Goal: Task Accomplishment & Management: Complete application form

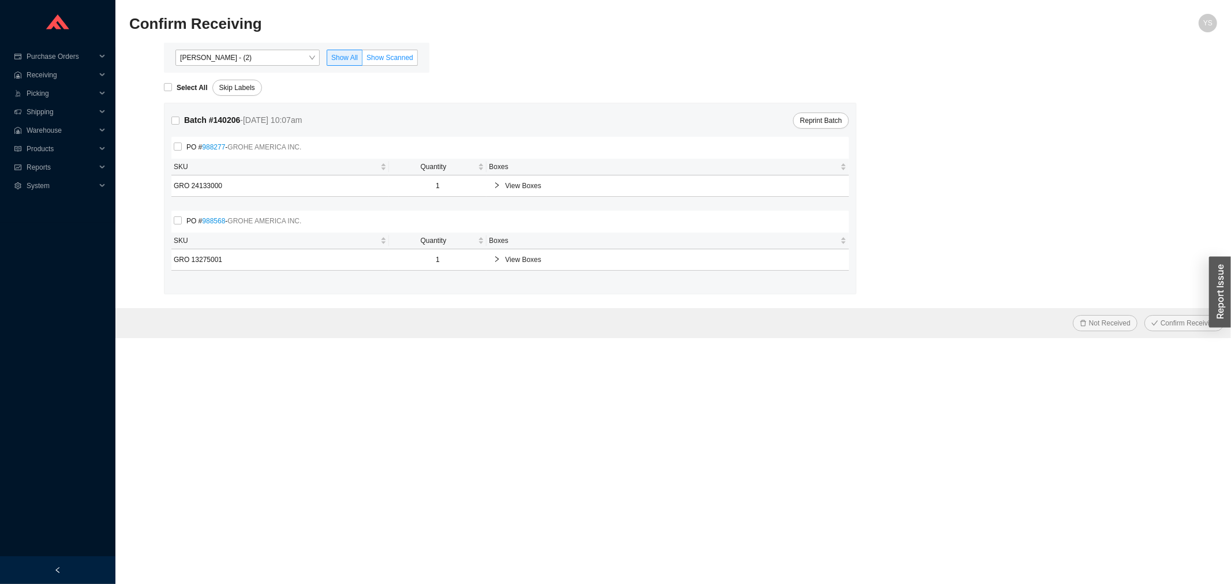
click at [394, 59] on span "Show Scanned" at bounding box center [390, 58] width 47 height 8
click at [363, 60] on input "Show Scanned" at bounding box center [363, 60] width 0 height 0
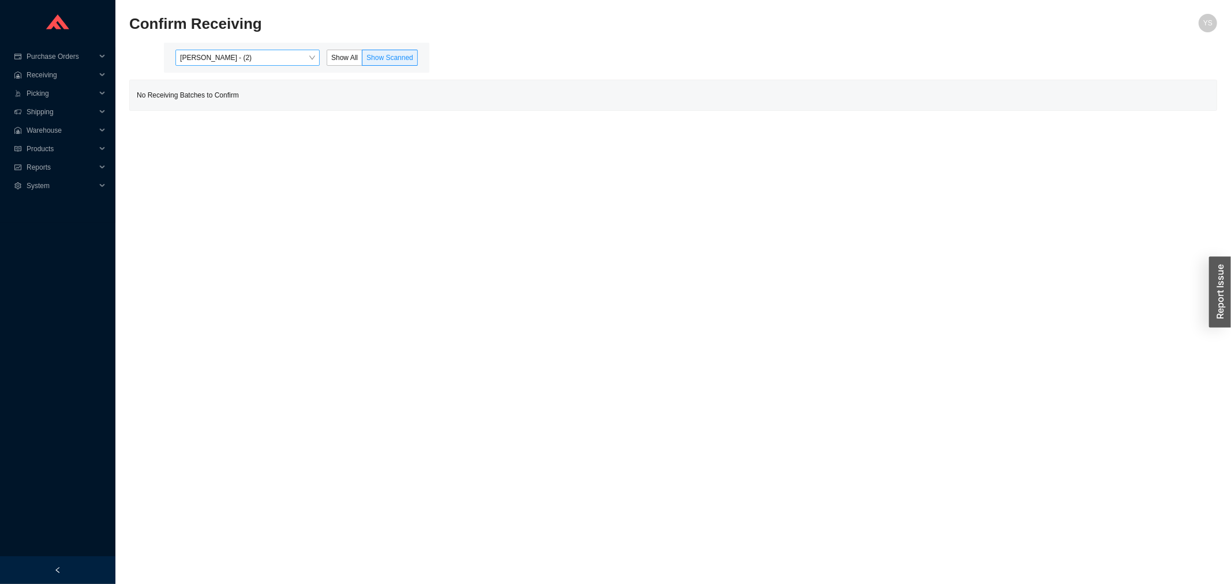
click at [301, 59] on span "Yossi Siff - (2)" at bounding box center [247, 57] width 135 height 15
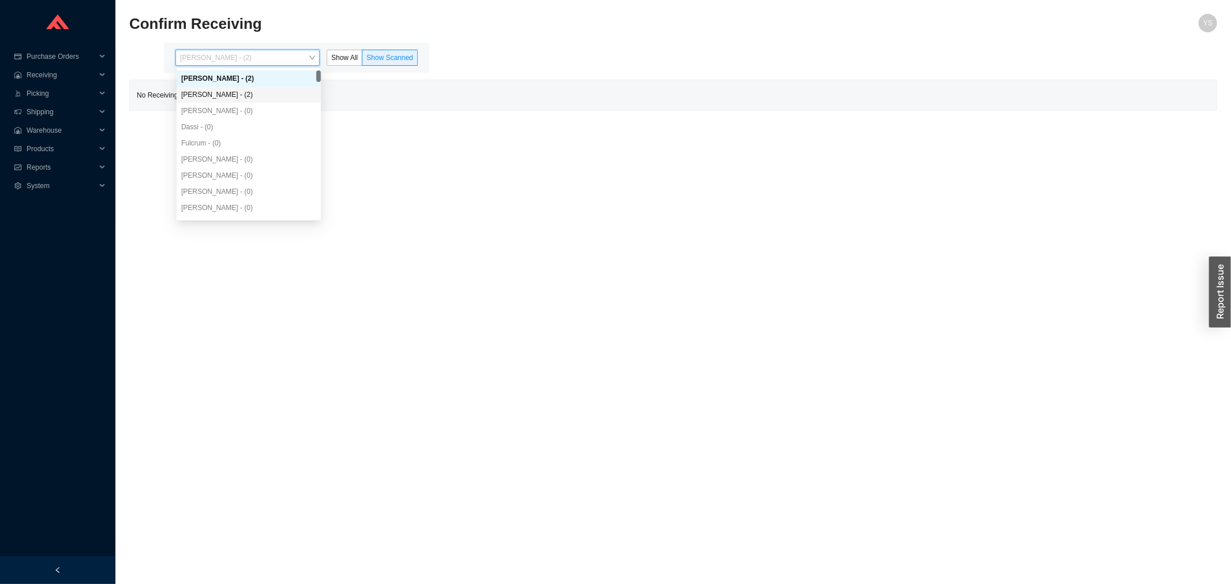
click at [267, 89] on div "Angel Negron - (2)" at bounding box center [248, 94] width 135 height 10
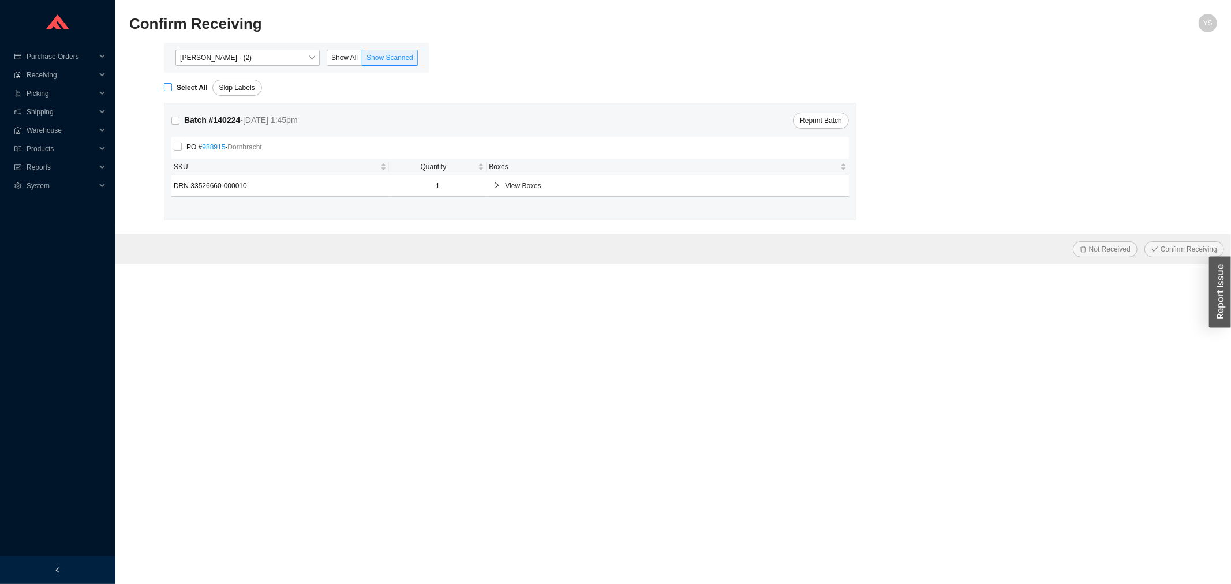
click at [171, 85] on input "Select All" at bounding box center [168, 87] width 8 height 8
checkbox input "true"
click at [1159, 252] on icon "check" at bounding box center [1155, 249] width 7 height 7
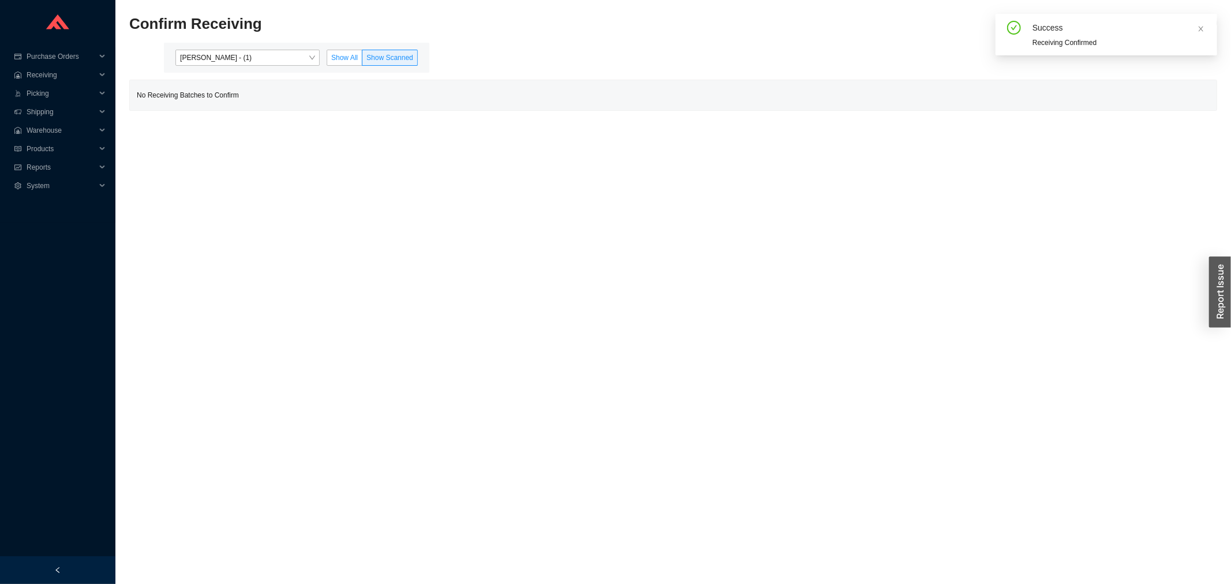
click at [332, 58] on span "Show All" at bounding box center [344, 58] width 27 height 8
click at [327, 60] on input "Show All" at bounding box center [327, 60] width 0 height 0
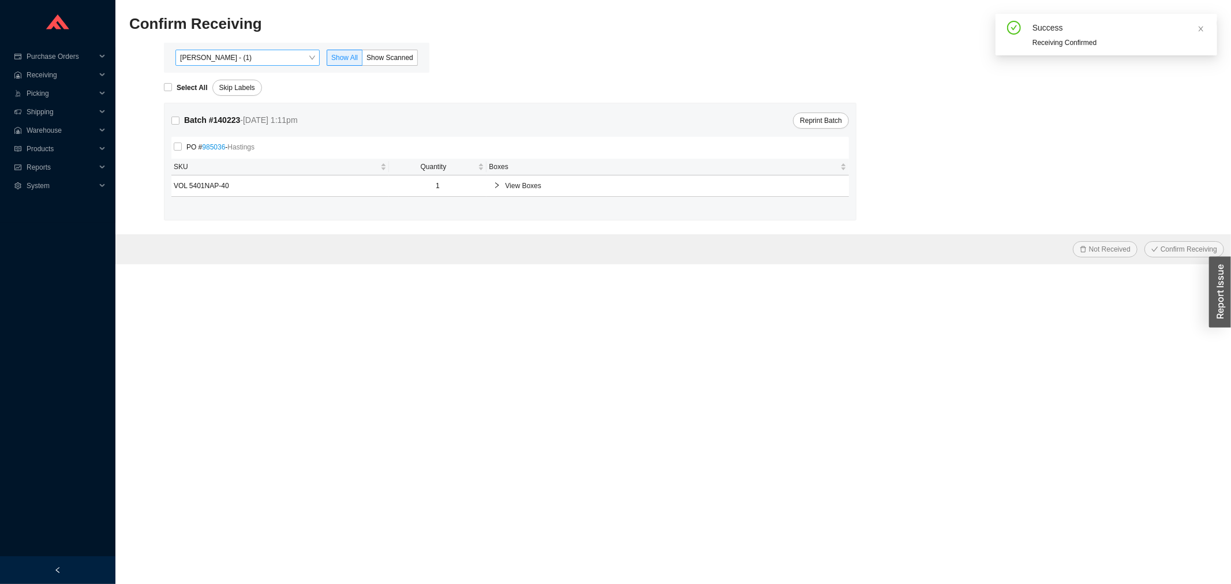
click at [258, 58] on span "Angel Negron - (1)" at bounding box center [247, 57] width 135 height 15
click at [236, 81] on div "Yossi Siff - (2)" at bounding box center [248, 78] width 135 height 10
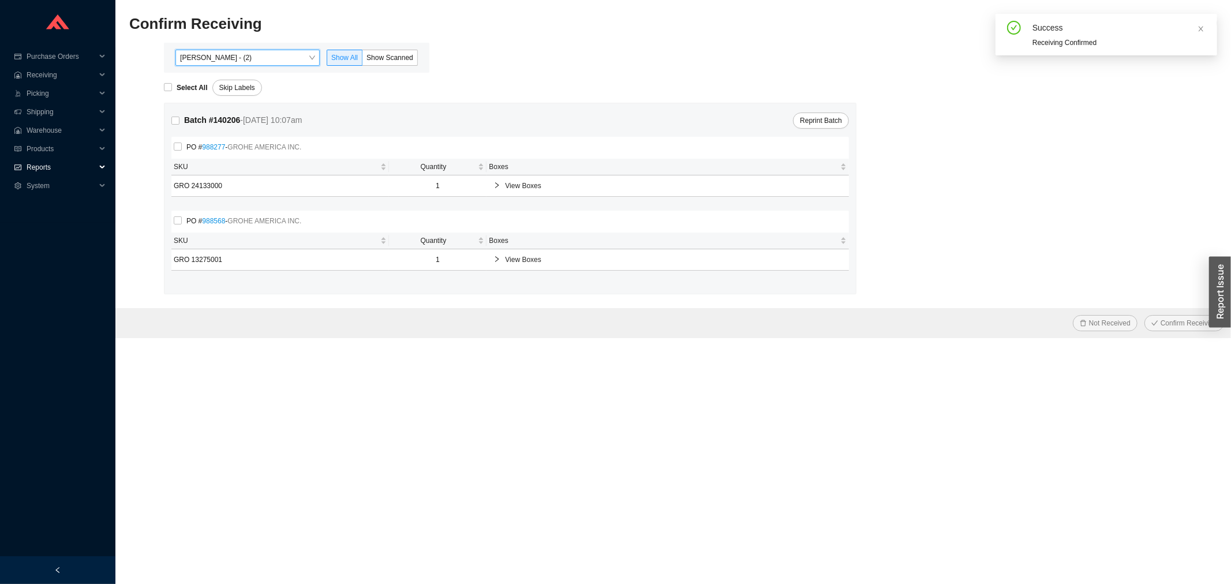
click at [66, 164] on span "Reports" at bounding box center [61, 167] width 69 height 18
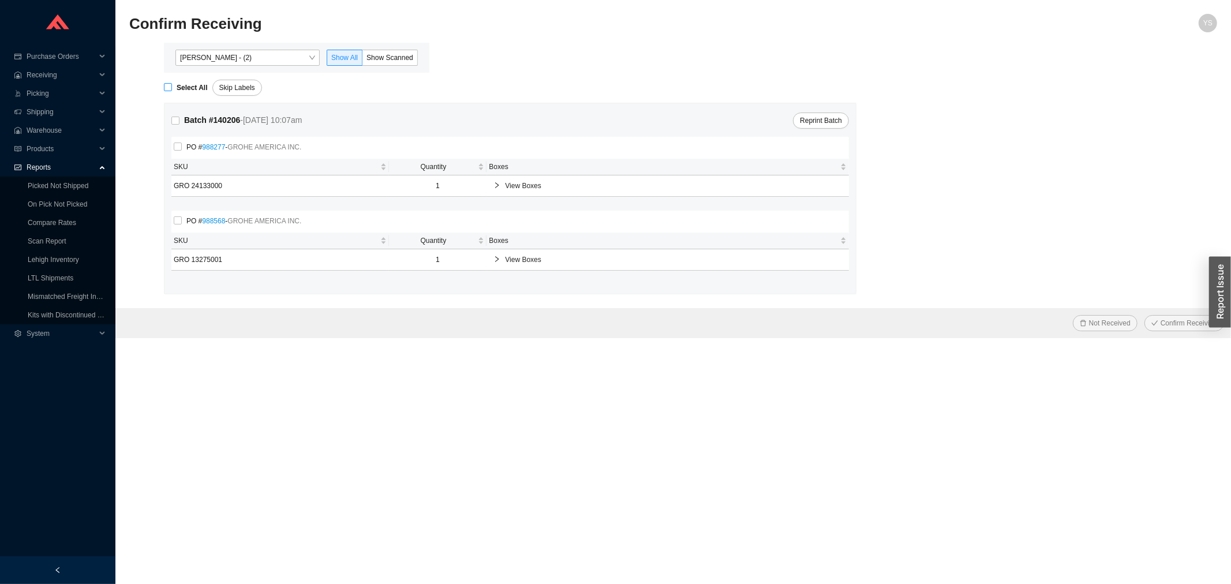
click at [169, 88] on input "Select All" at bounding box center [168, 87] width 8 height 8
checkbox input "true"
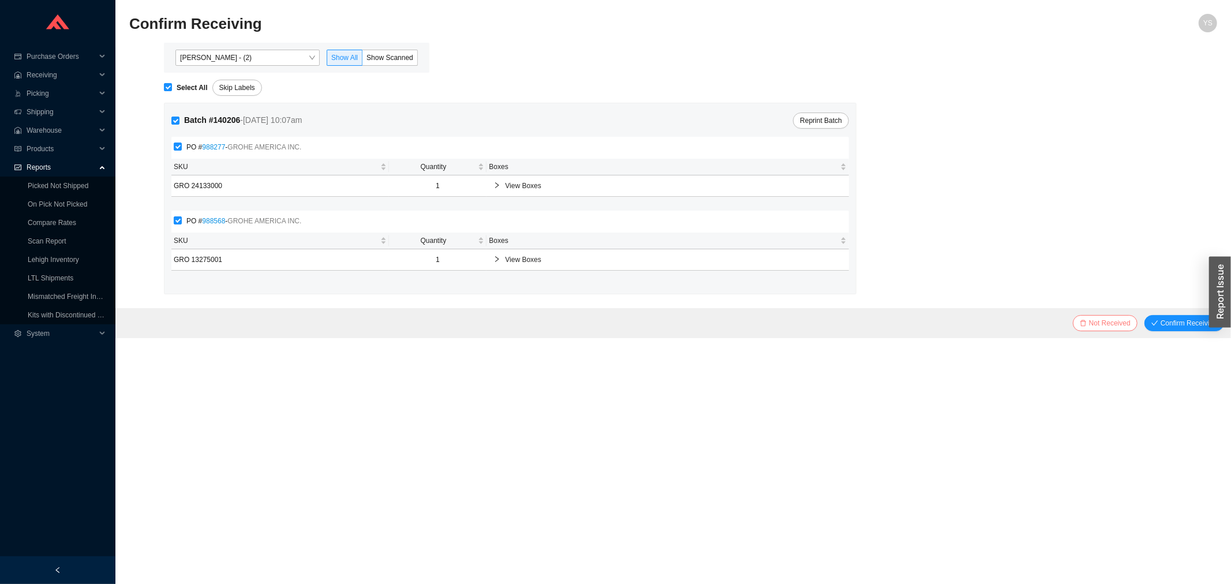
click at [1086, 328] on button "Not Received" at bounding box center [1105, 323] width 65 height 16
click at [1123, 287] on span "Yes" at bounding box center [1120, 291] width 12 height 12
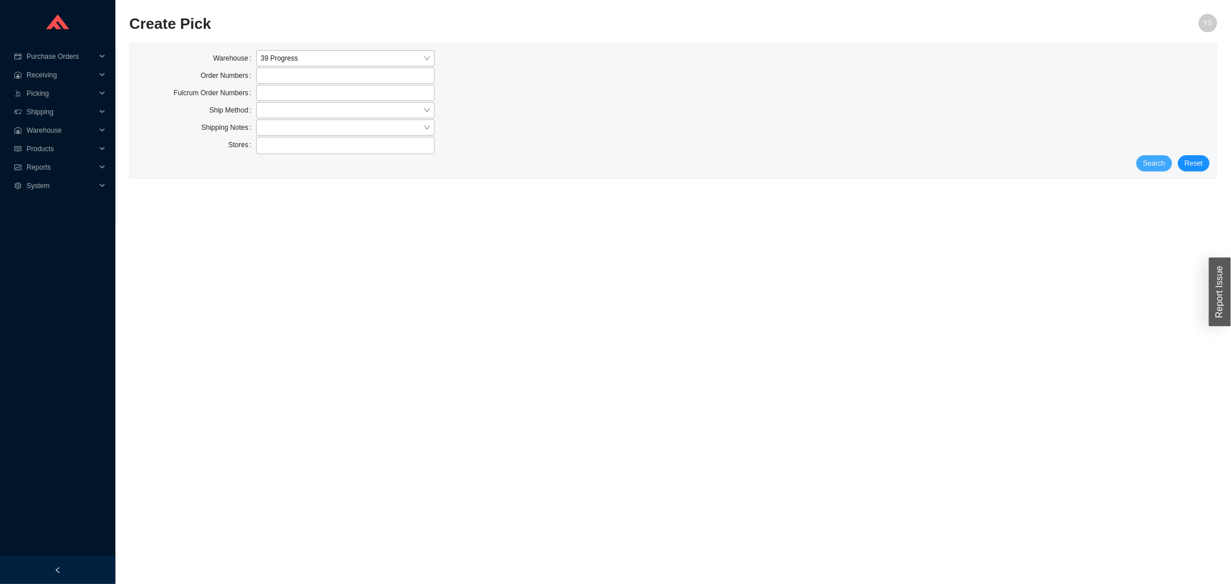
click at [1155, 162] on span "Search" at bounding box center [1155, 164] width 22 height 12
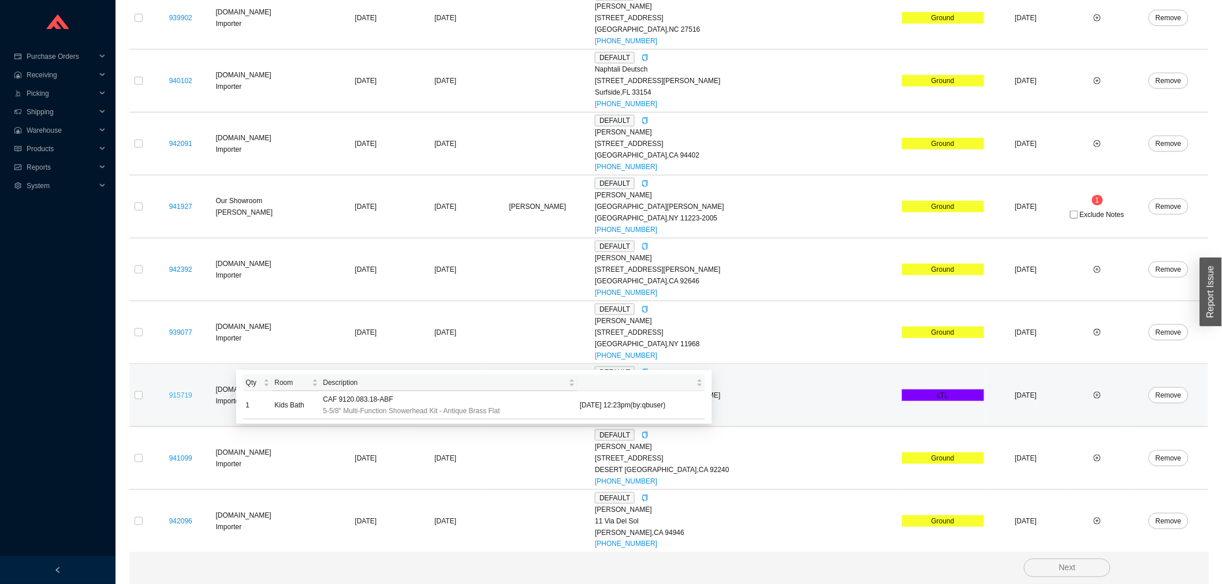
scroll to position [109, 0]
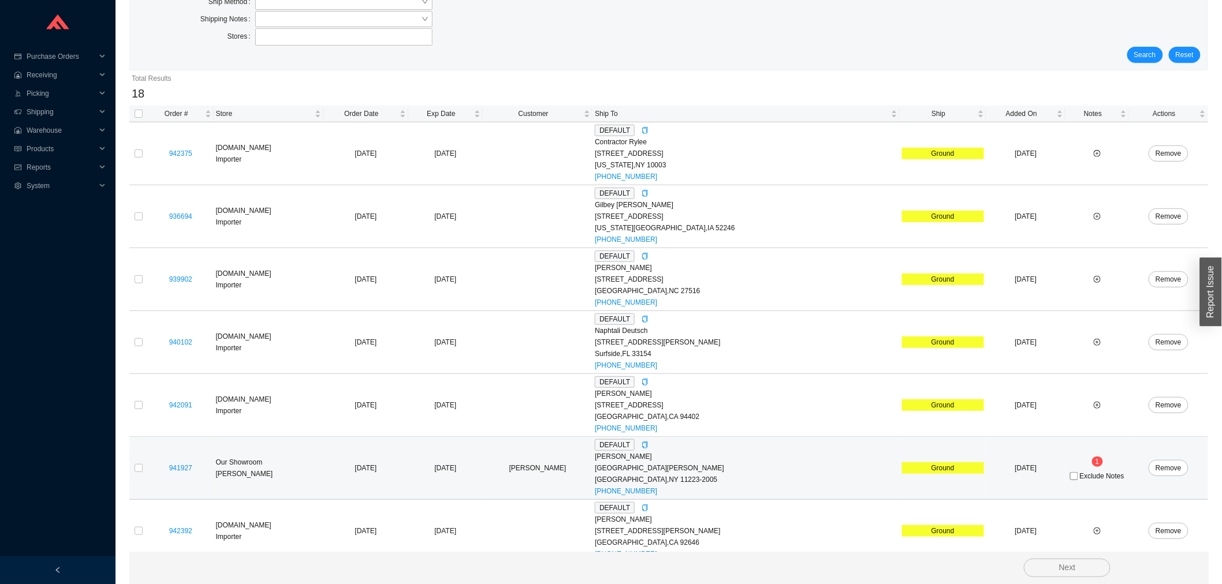
click at [1079, 475] on span "Exclude Notes" at bounding box center [1101, 476] width 44 height 7
click at [1074, 475] on input "Exclude Notes" at bounding box center [1074, 476] width 8 height 8
checkbox input "true"
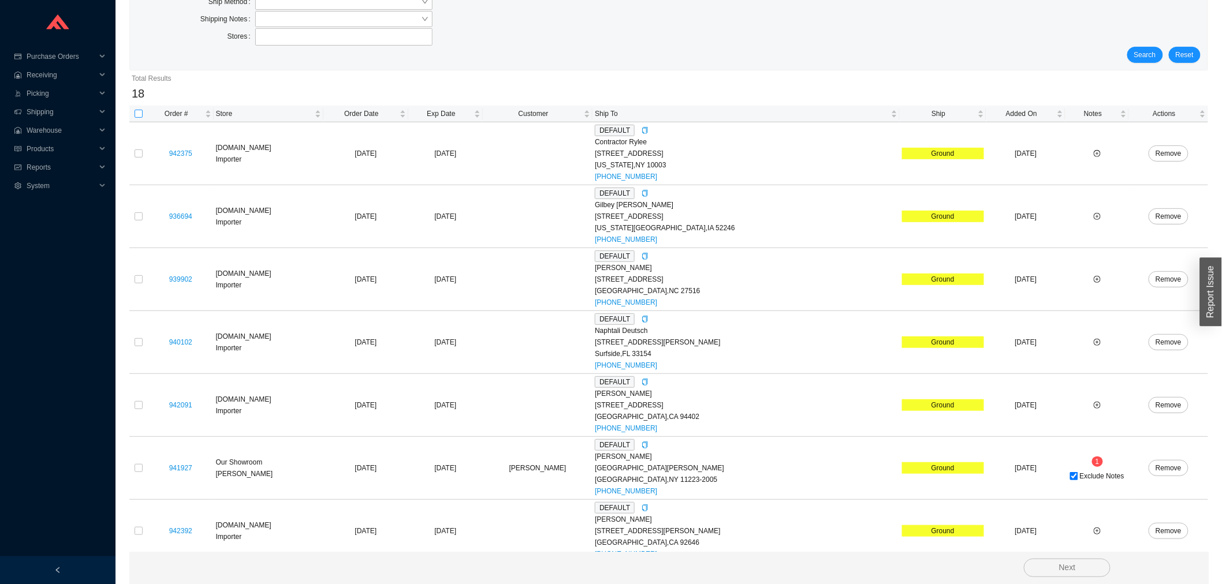
click at [135, 117] on input "checkbox" at bounding box center [139, 114] width 8 height 8
checkbox input "true"
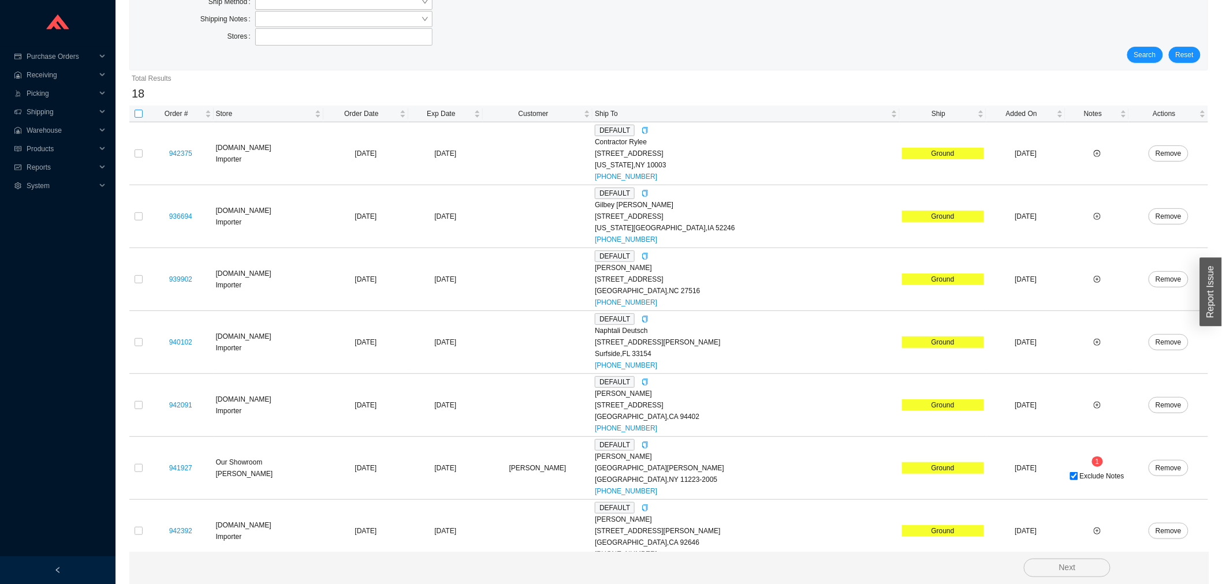
checkbox input "true"
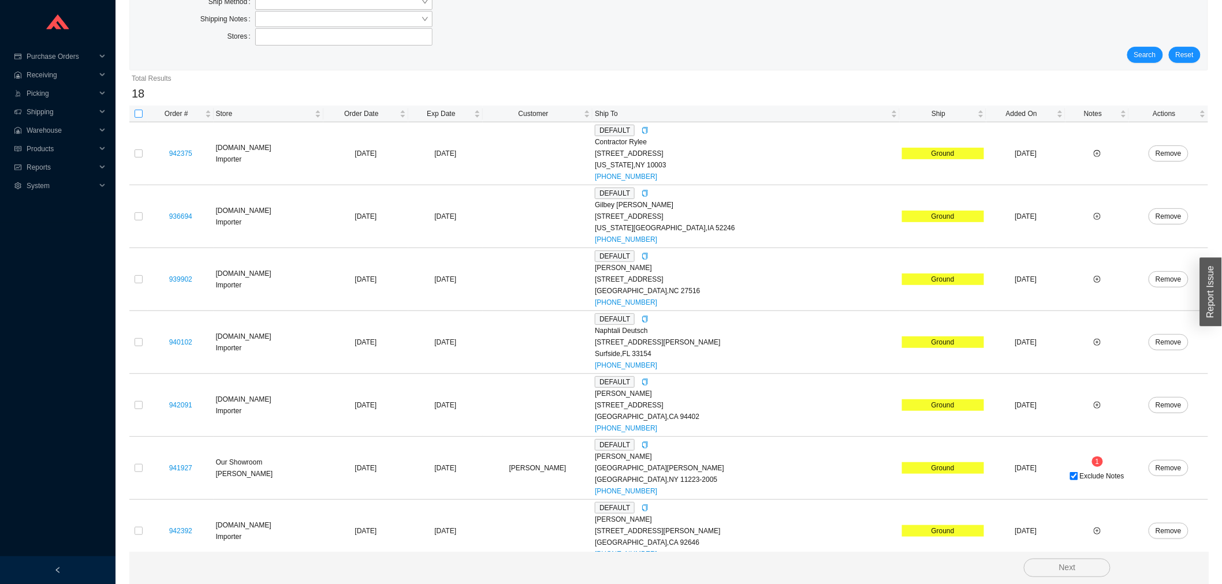
checkbox input "true"
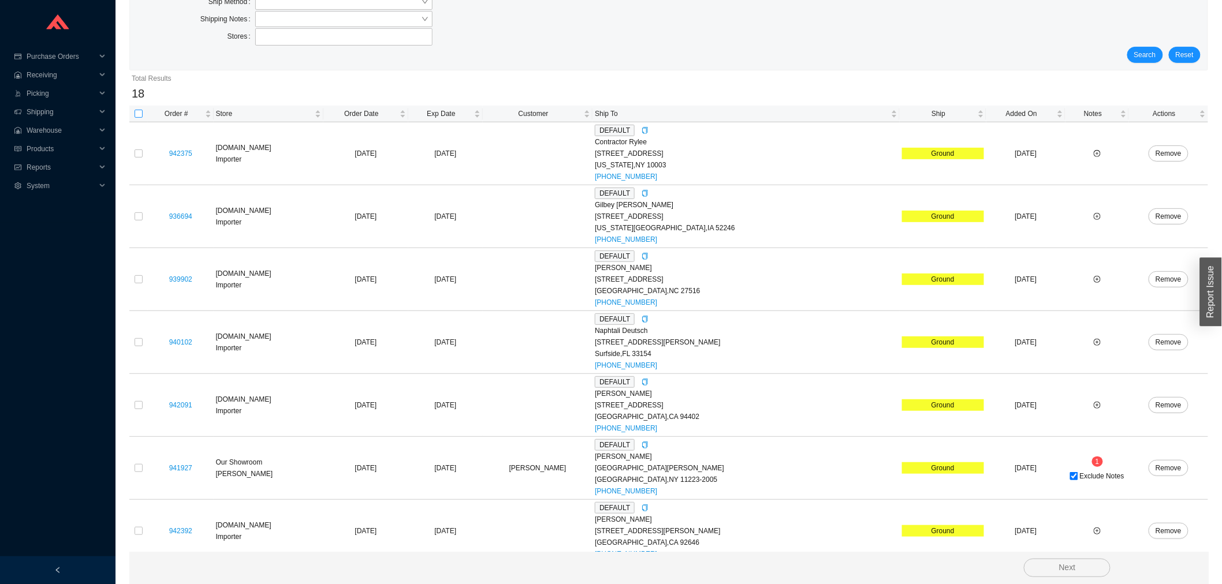
checkbox input "true"
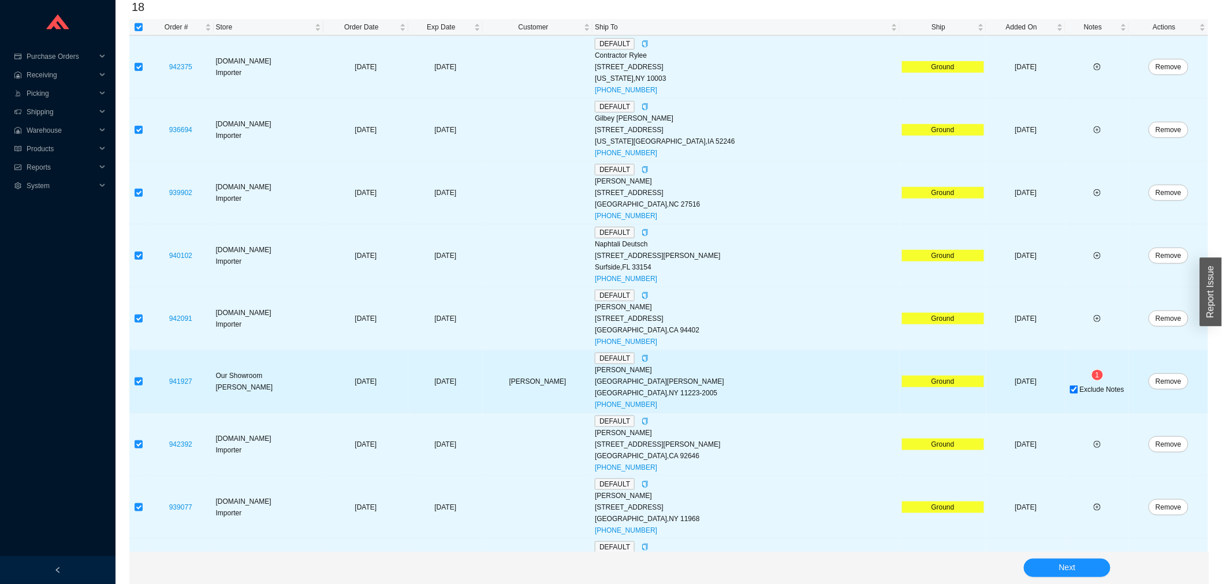
scroll to position [430, 0]
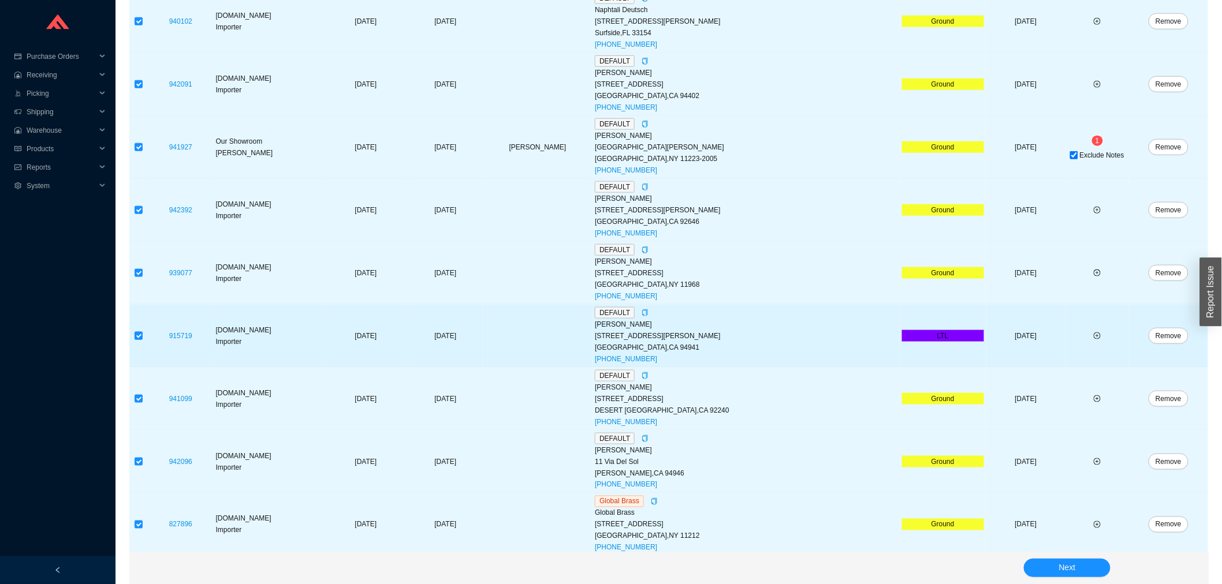
click at [141, 335] on input "checkbox" at bounding box center [139, 336] width 8 height 8
checkbox input "false"
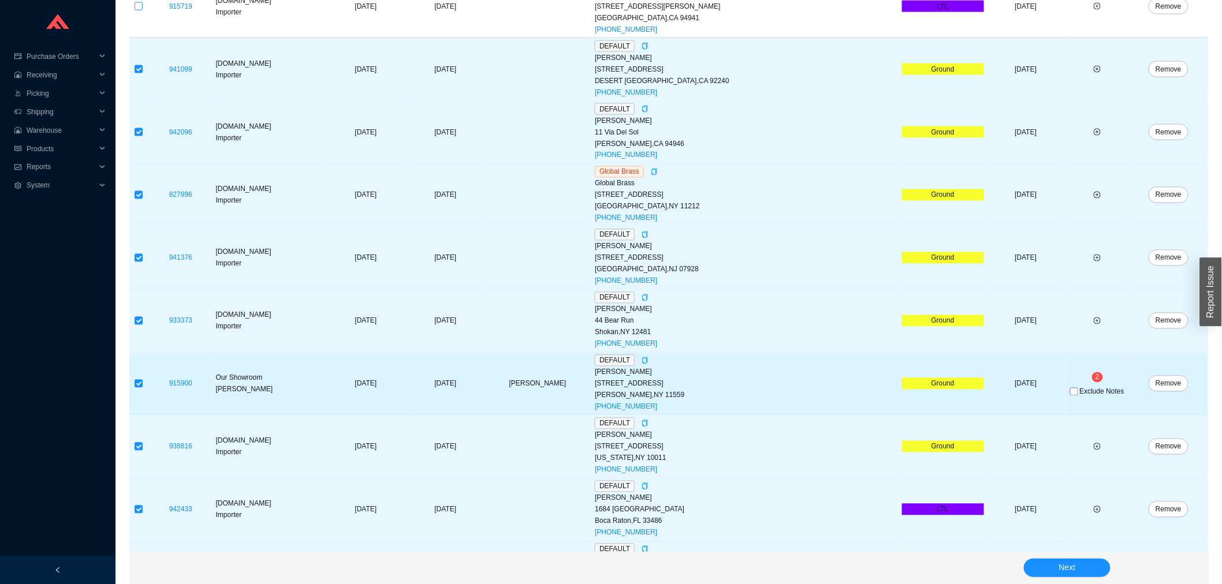
scroll to position [815, 0]
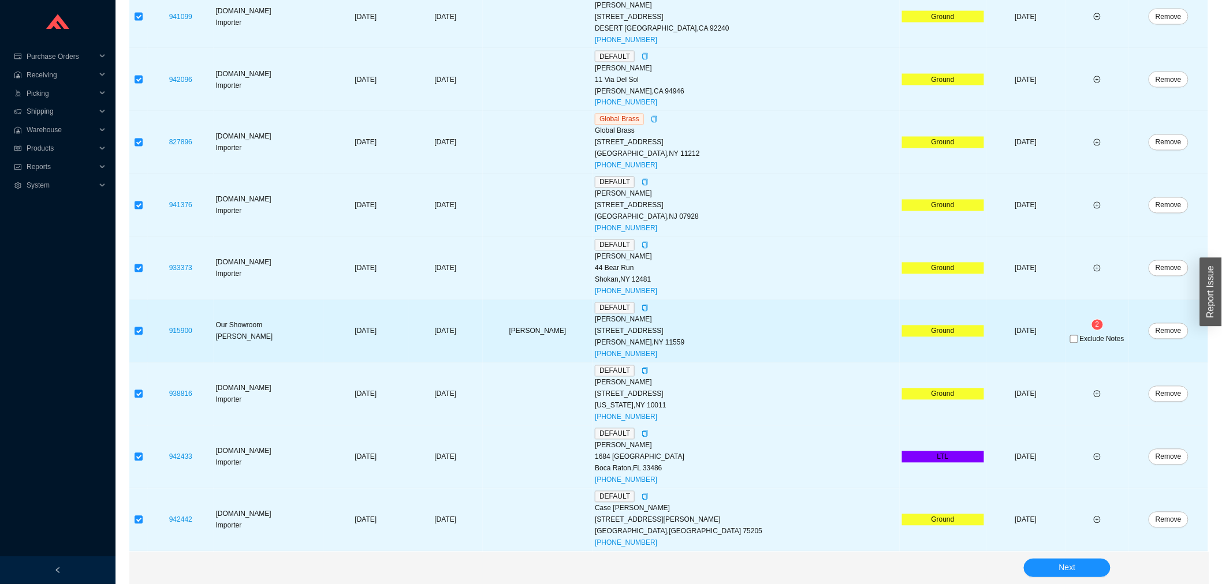
click at [1082, 346] on td "2 Exclude Notes" at bounding box center [1097, 331] width 64 height 63
click at [1079, 342] on span "Exclude Notes" at bounding box center [1101, 339] width 44 height 7
click at [1077, 342] on input "Exclude Notes" at bounding box center [1074, 339] width 8 height 8
checkbox input "true"
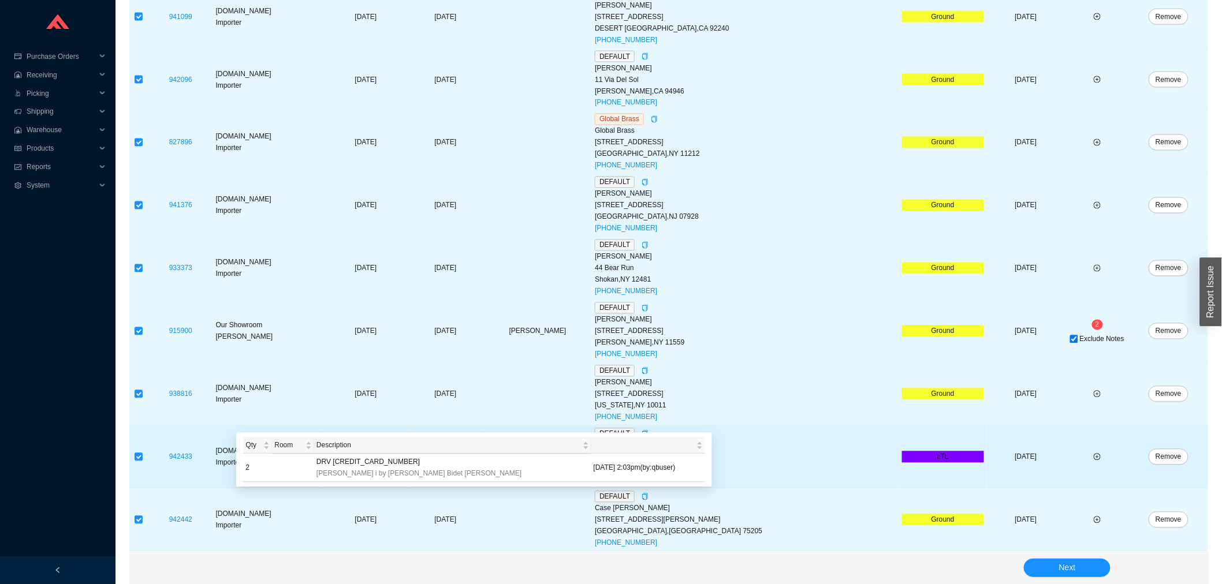
click at [150, 457] on div "942433" at bounding box center [180, 457] width 61 height 12
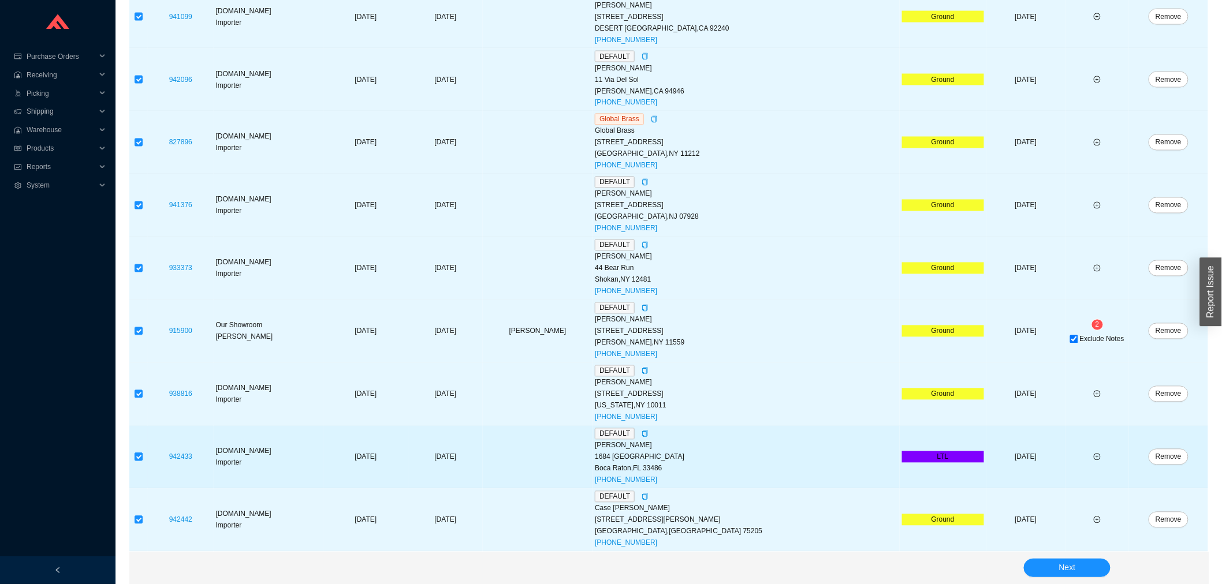
click at [137, 456] on input "checkbox" at bounding box center [139, 457] width 8 height 8
checkbox input "false"
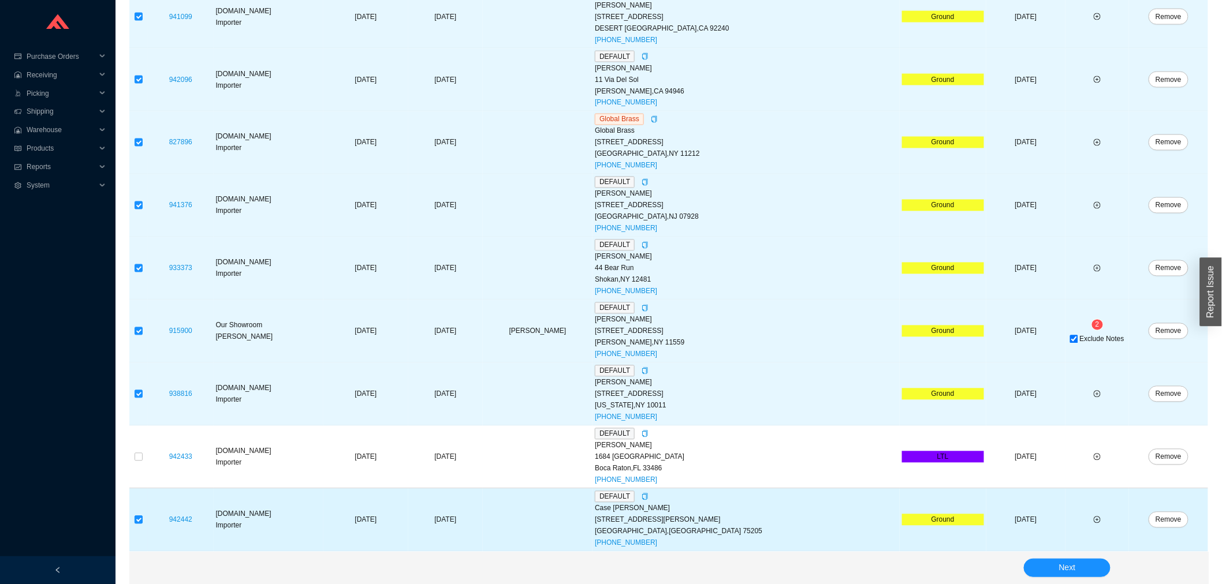
click at [135, 522] on input "checkbox" at bounding box center [139, 520] width 8 height 8
checkbox input "false"
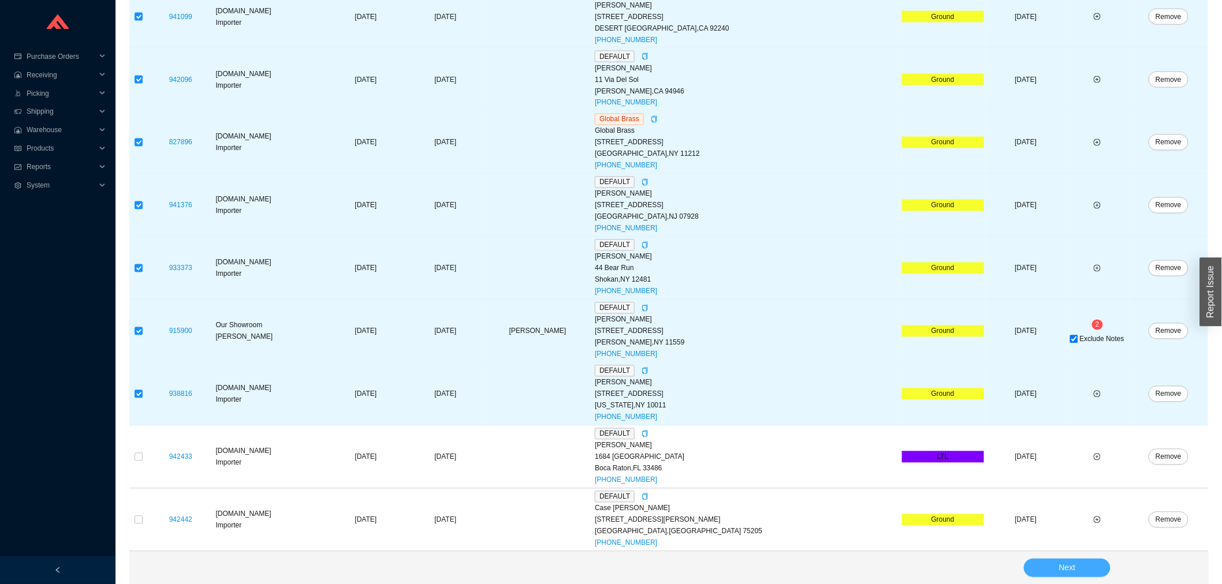
click at [1054, 566] on button "Next" at bounding box center [1067, 568] width 87 height 18
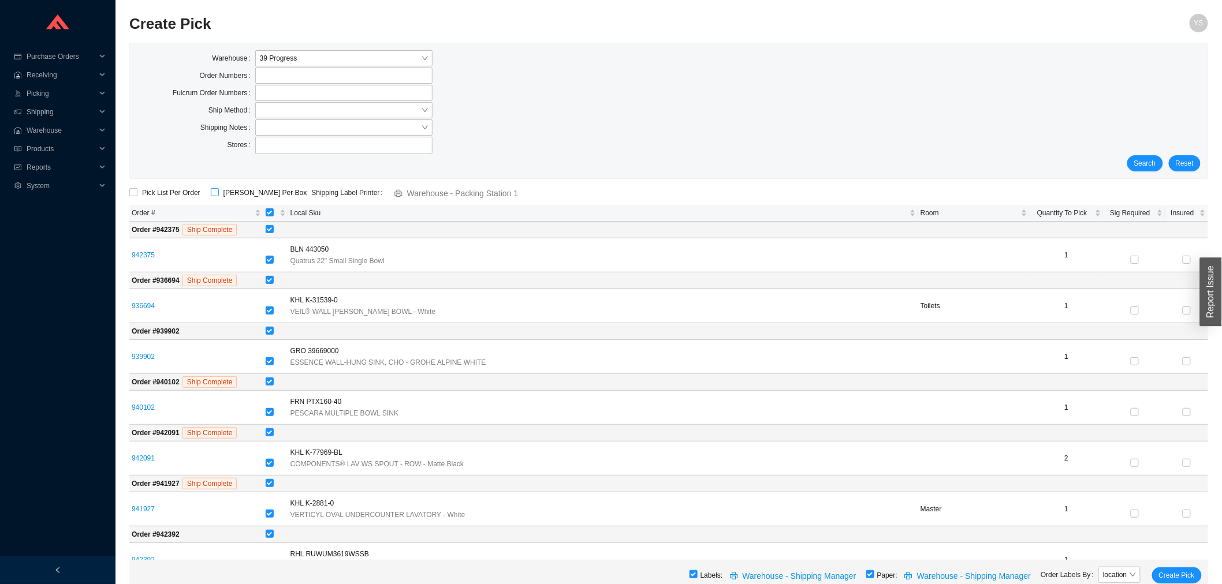
click at [211, 193] on input "ShipKey Per Box" at bounding box center [215, 192] width 8 height 8
checkbox input "true"
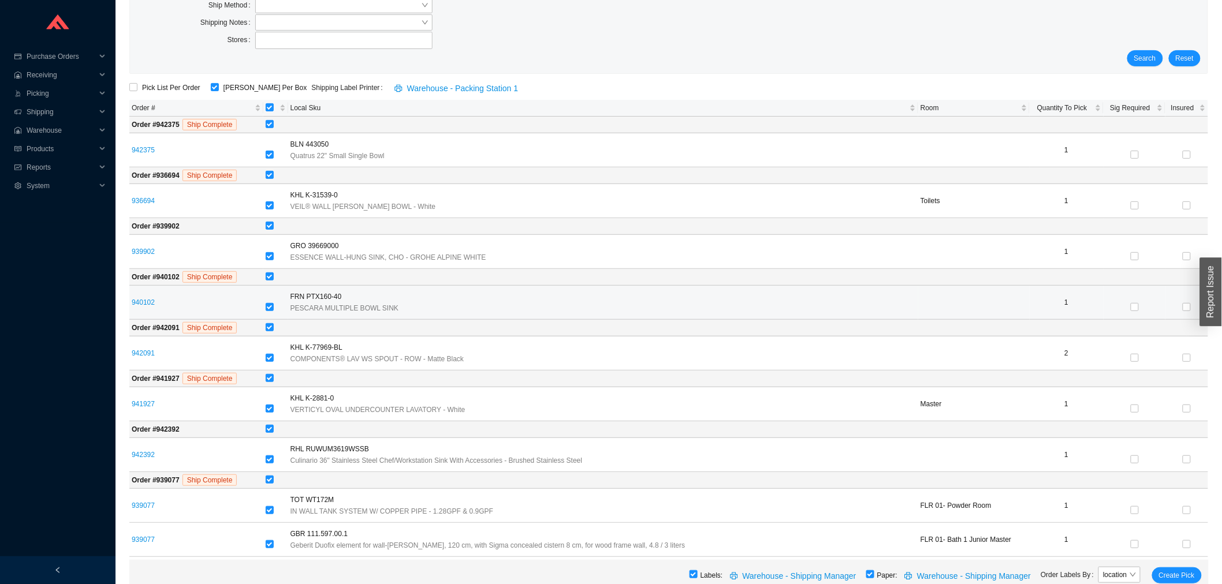
scroll to position [128, 0]
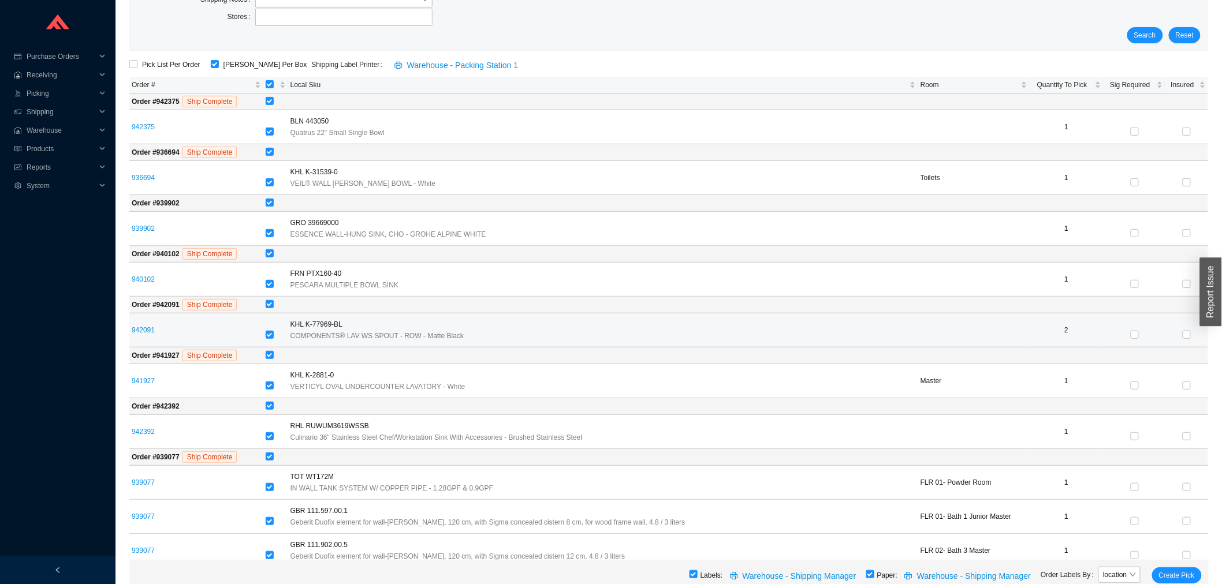
click at [274, 327] on td at bounding box center [275, 330] width 25 height 34
click at [274, 333] on input "checkbox" at bounding box center [270, 335] width 8 height 8
checkbox input "false"
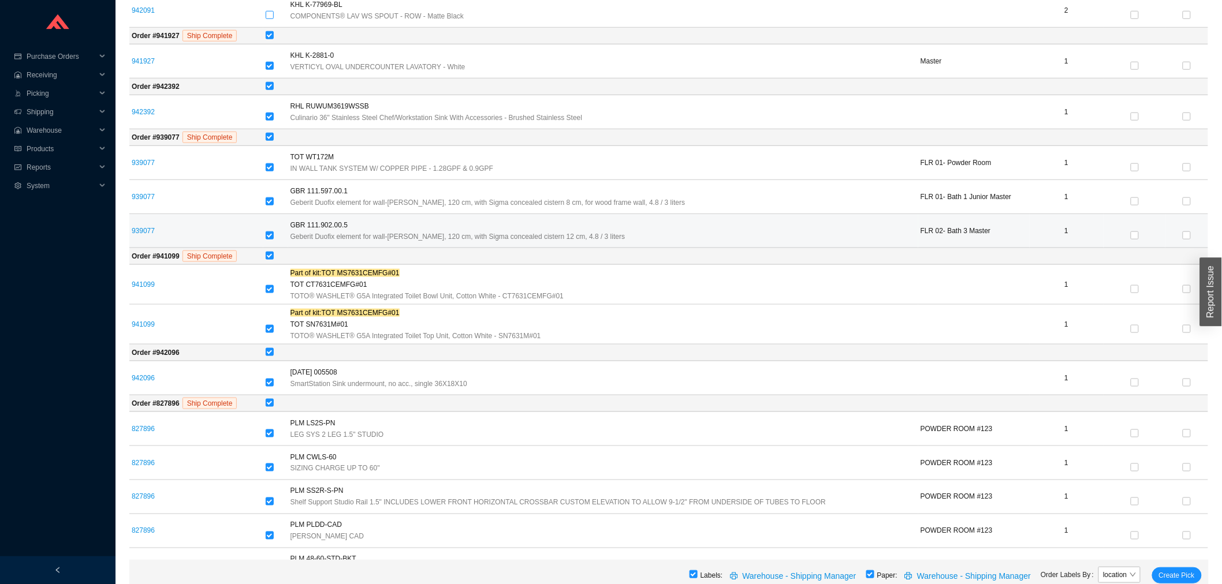
scroll to position [449, 0]
click at [274, 404] on input "checkbox" at bounding box center [270, 402] width 8 height 8
checkbox input "false"
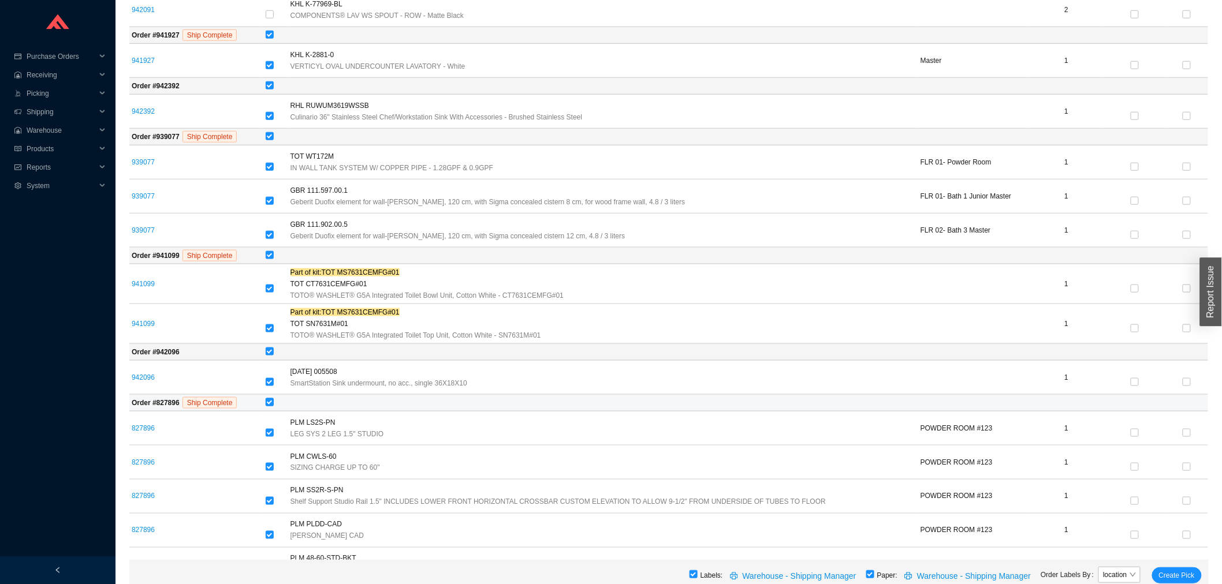
checkbox input "false"
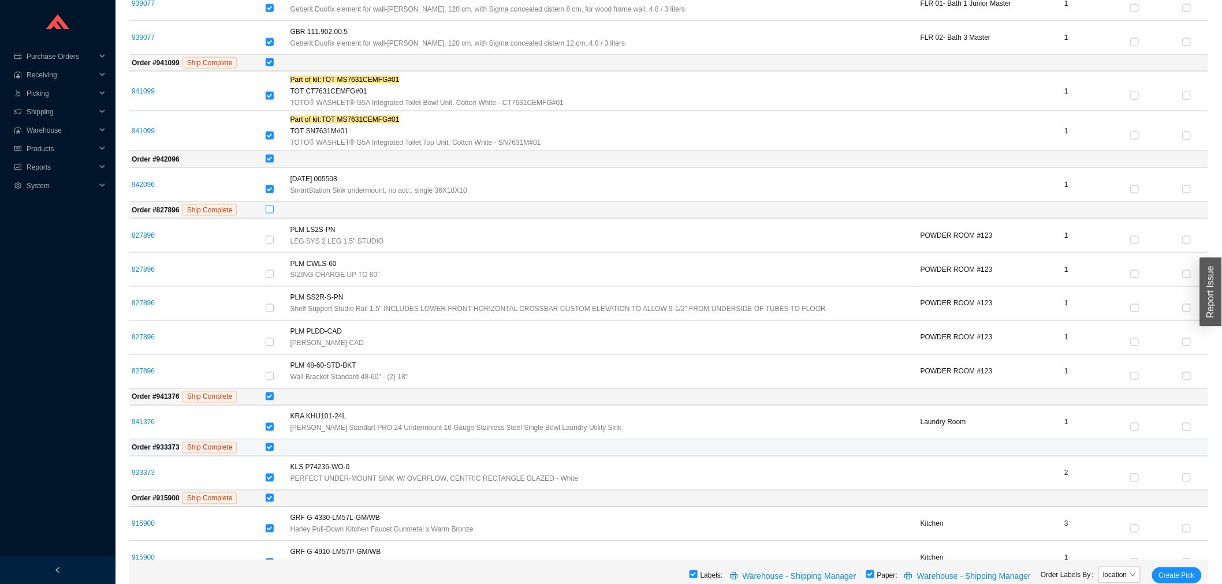
scroll to position [705, 0]
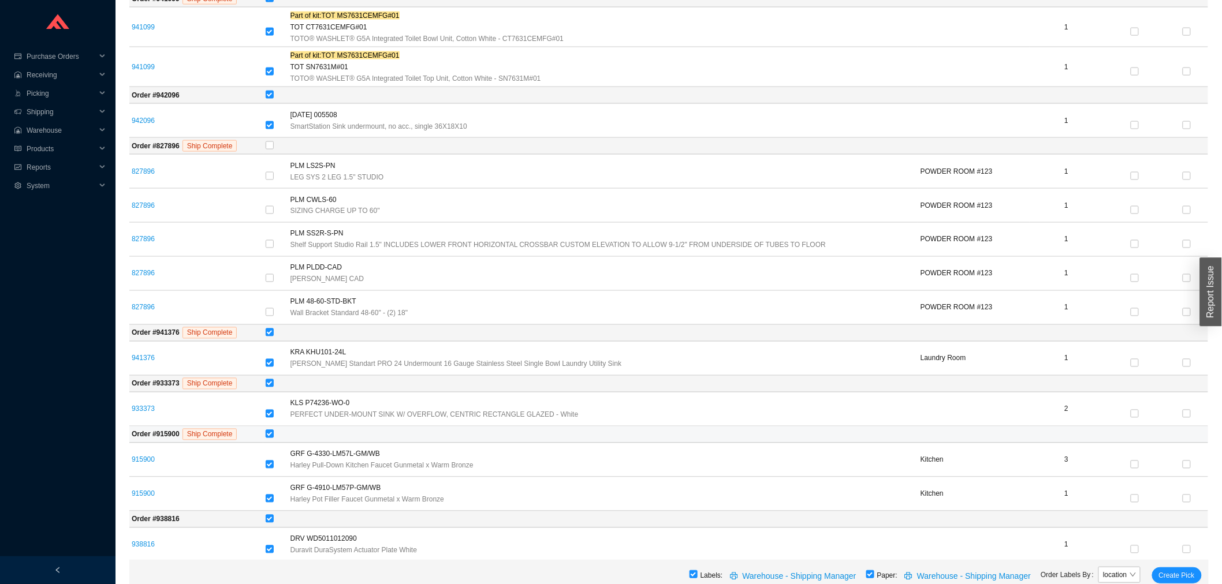
click at [274, 436] on input "checkbox" at bounding box center [270, 434] width 8 height 8
checkbox input "false"
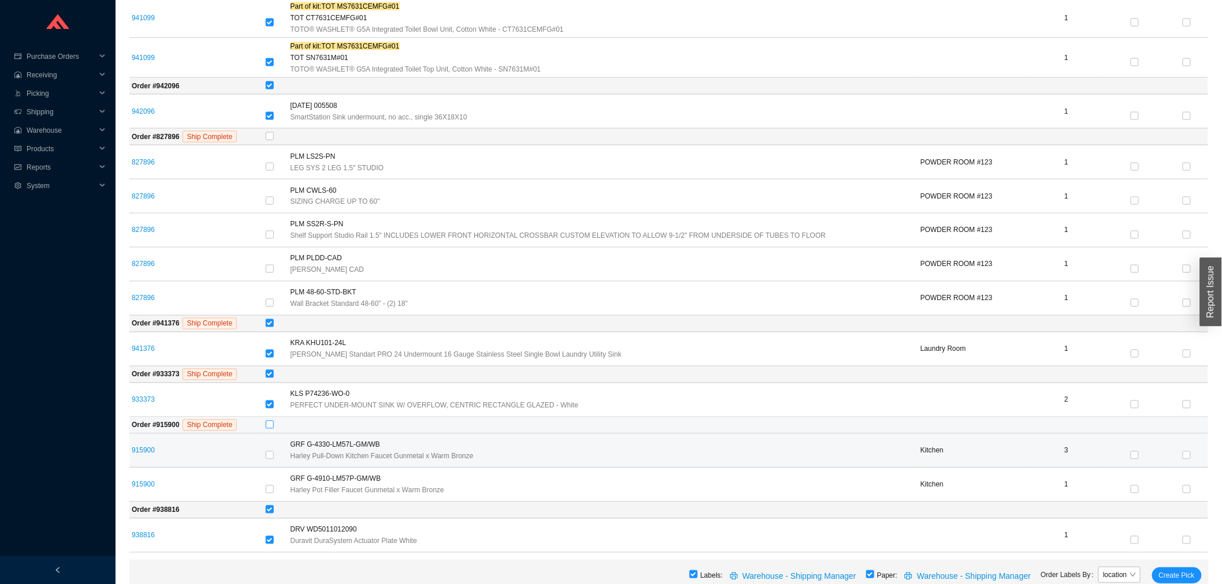
scroll to position [718, 0]
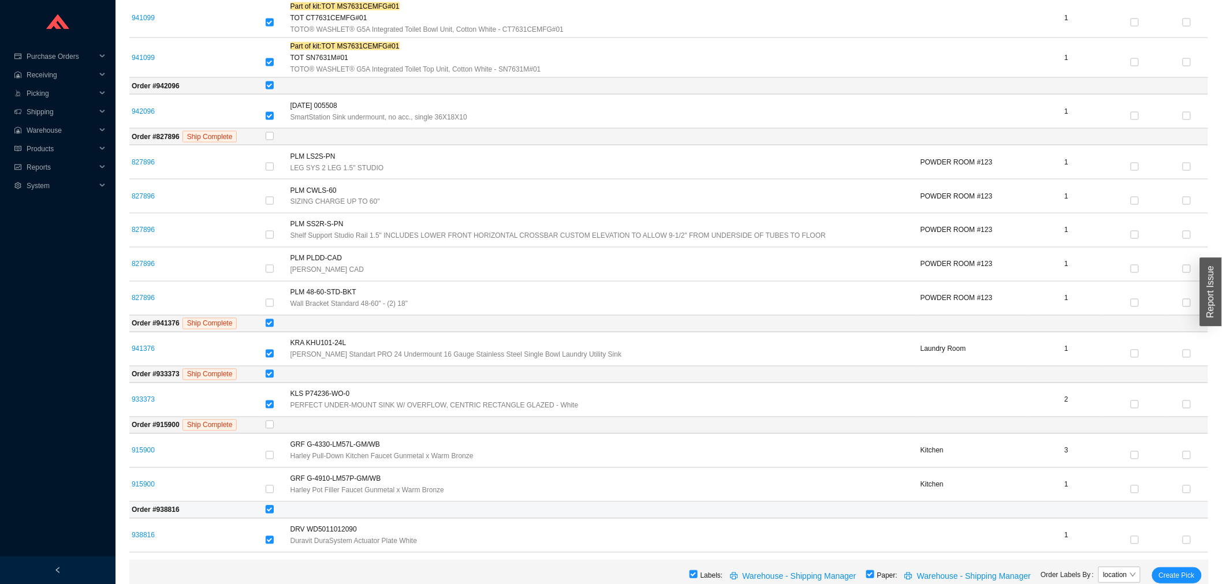
click at [274, 509] on input "checkbox" at bounding box center [270, 510] width 8 height 8
checkbox input "false"
click at [1160, 577] on span "Create Pick" at bounding box center [1177, 576] width 36 height 12
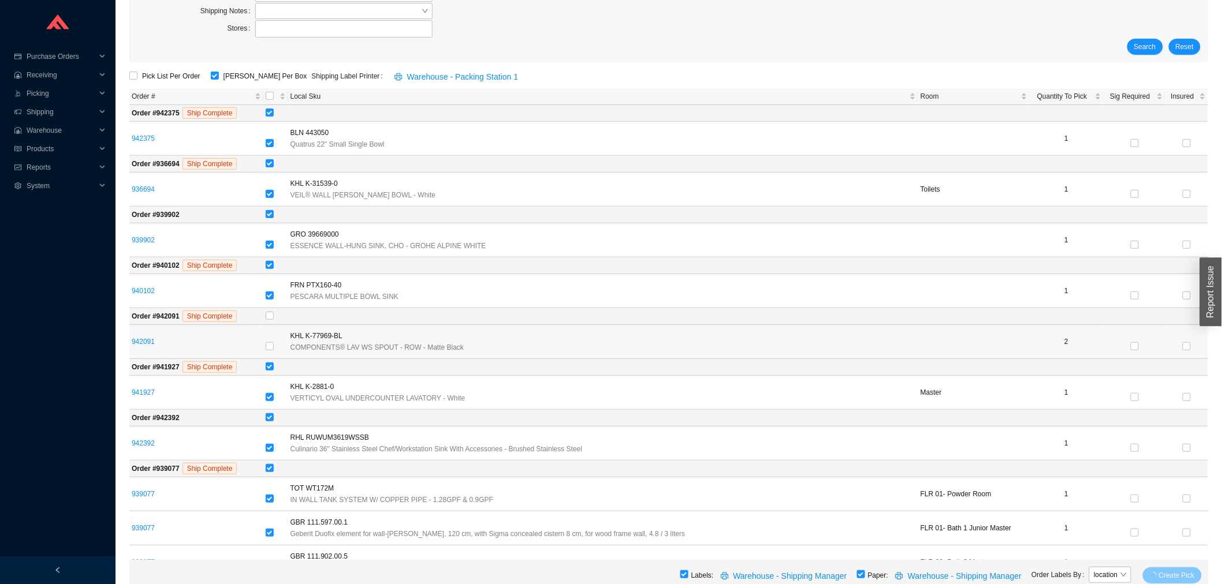
scroll to position [0, 0]
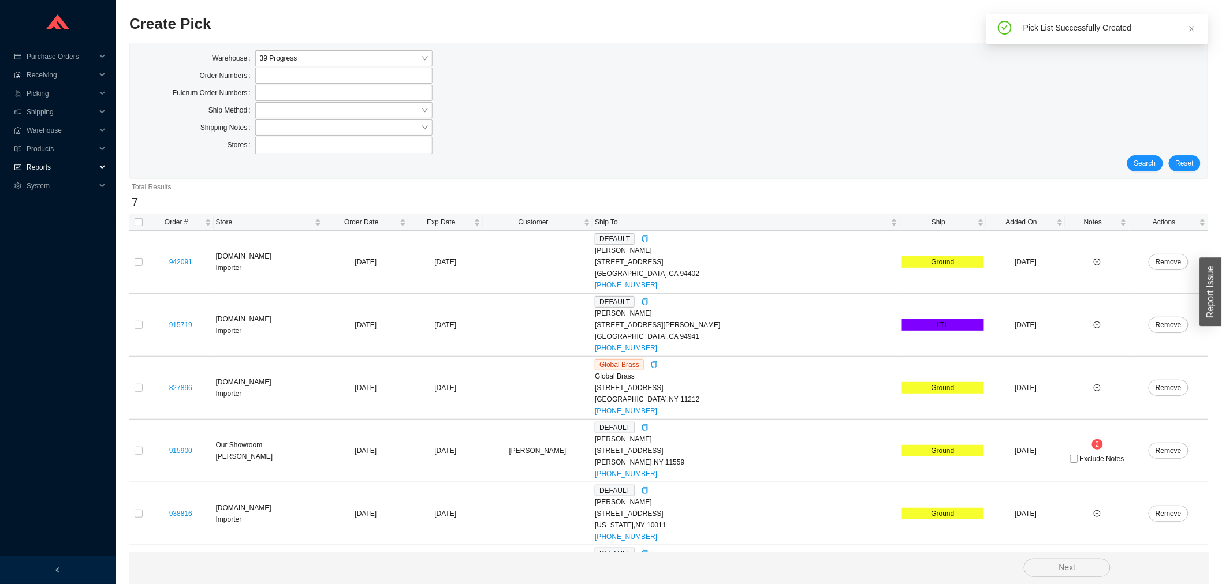
click at [59, 165] on span "Reports" at bounding box center [61, 167] width 69 height 18
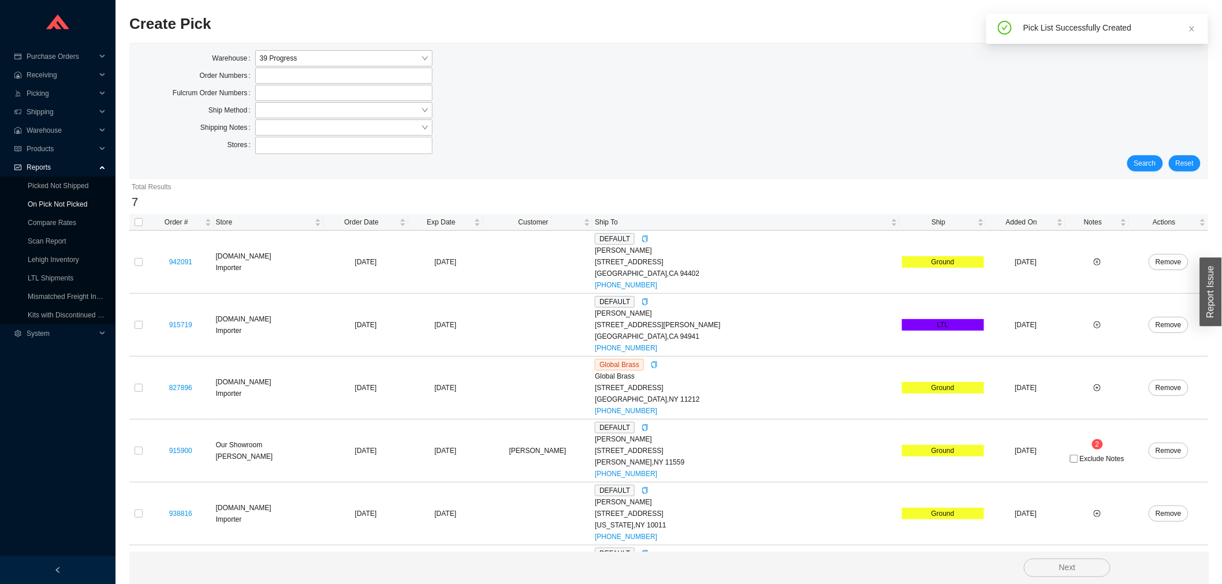
click at [60, 200] on link "On Pick Not Picked" at bounding box center [57, 204] width 59 height 8
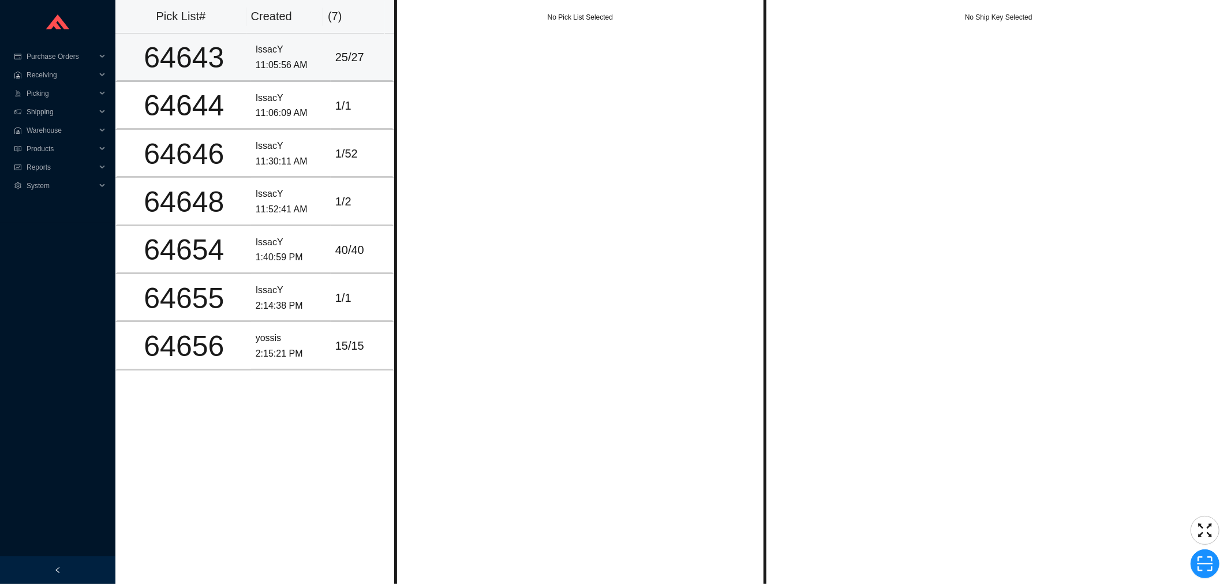
click at [331, 68] on td "25 / 27" at bounding box center [363, 57] width 64 height 48
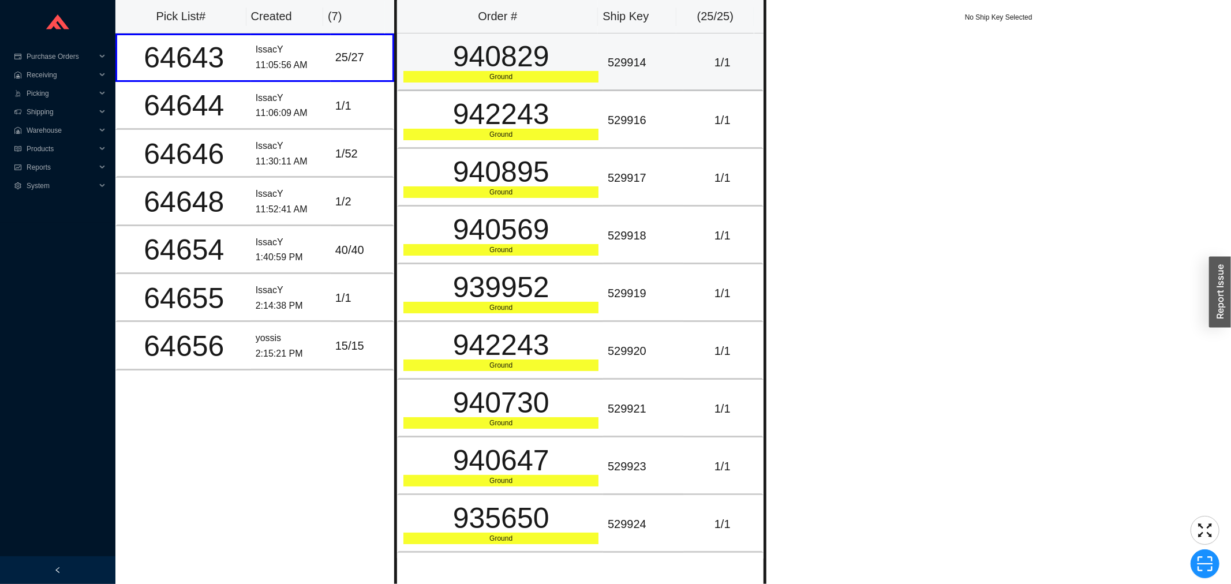
click at [533, 79] on div "Ground" at bounding box center [501, 77] width 195 height 12
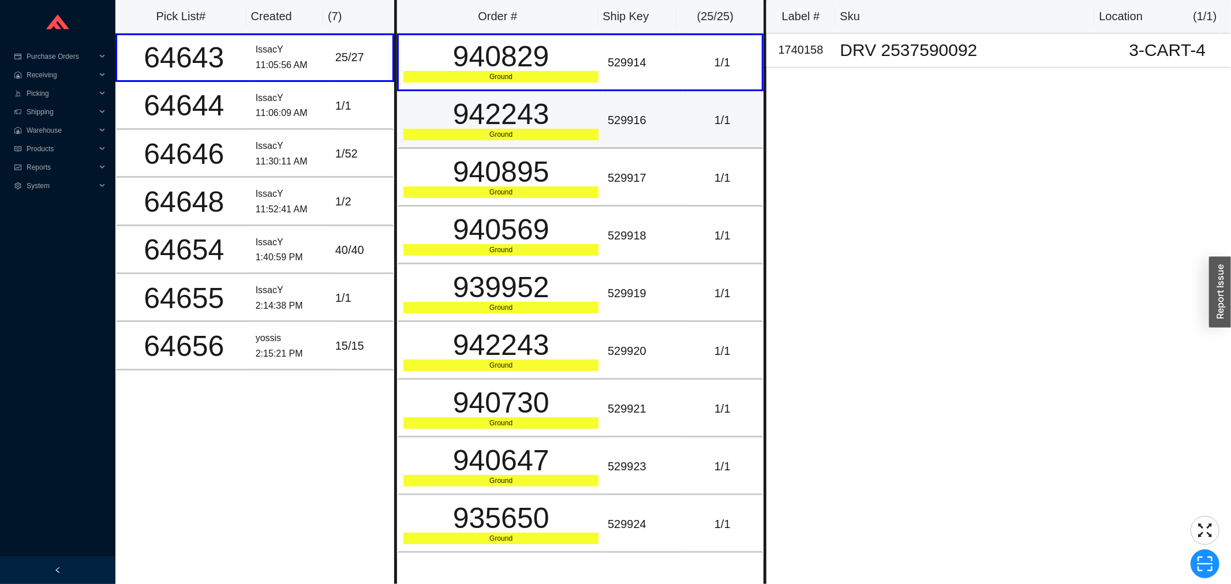
click at [538, 111] on div "942243" at bounding box center [501, 114] width 195 height 29
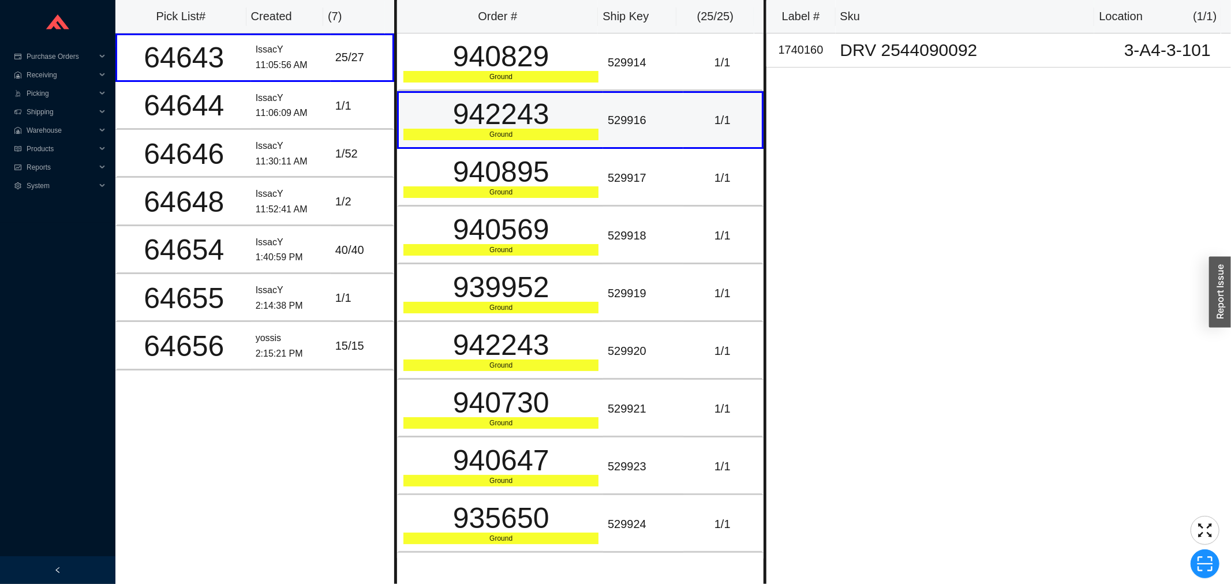
click at [537, 139] on td "942243 Ground" at bounding box center [500, 120] width 206 height 58
click at [315, 102] on div "IssacY" at bounding box center [291, 99] width 70 height 16
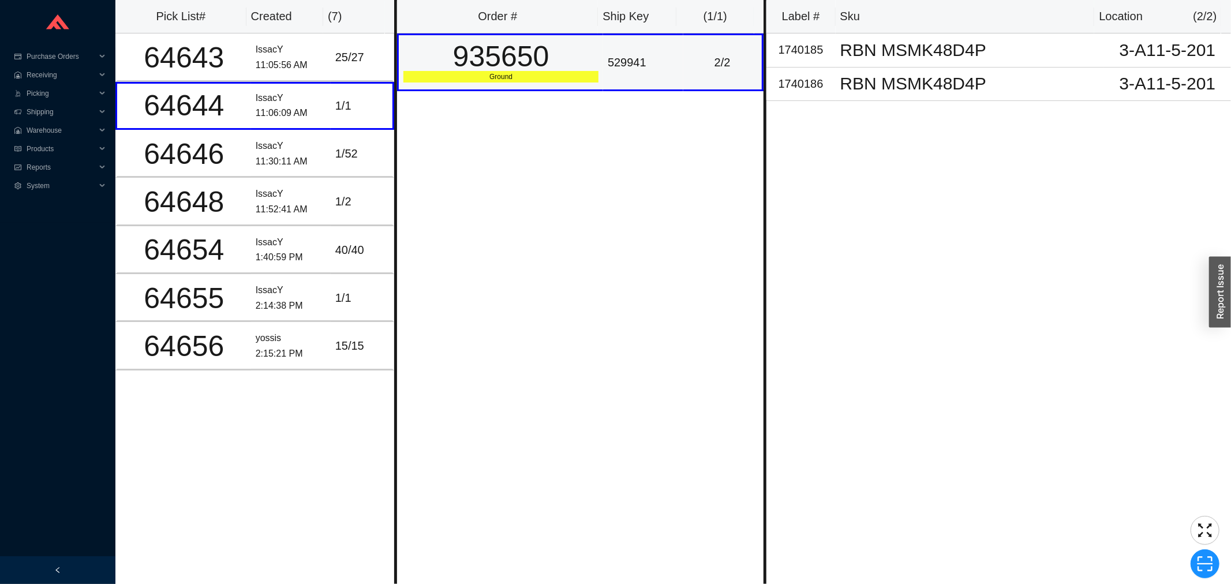
click at [518, 71] on div "935650" at bounding box center [501, 56] width 195 height 29
click at [336, 137] on td "1 / 52" at bounding box center [363, 154] width 64 height 48
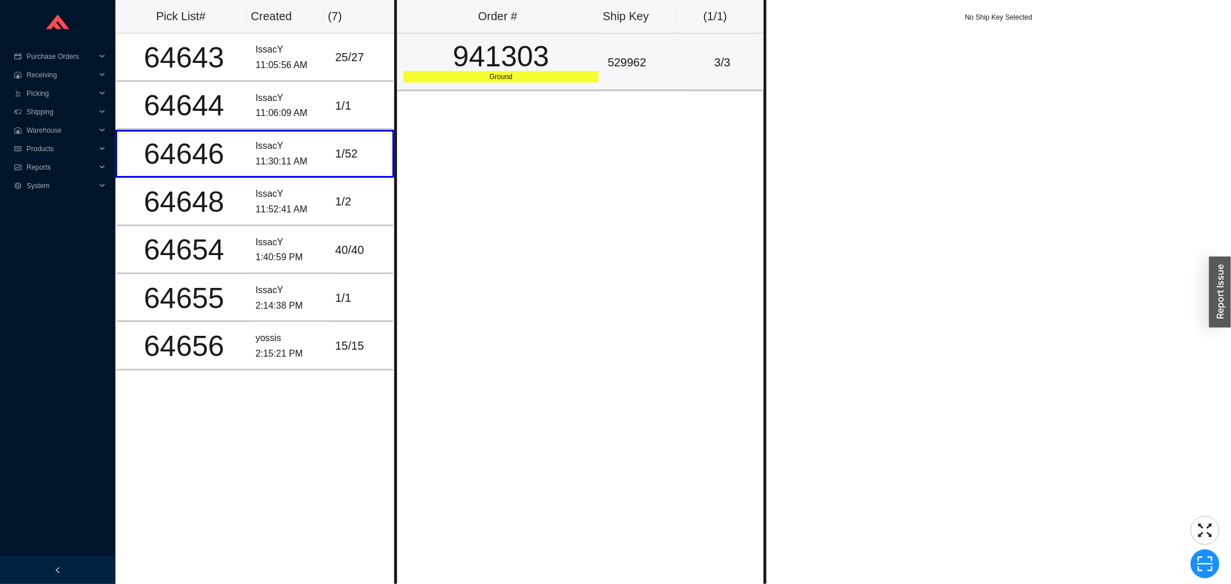
click at [524, 42] on div "941303" at bounding box center [501, 56] width 195 height 29
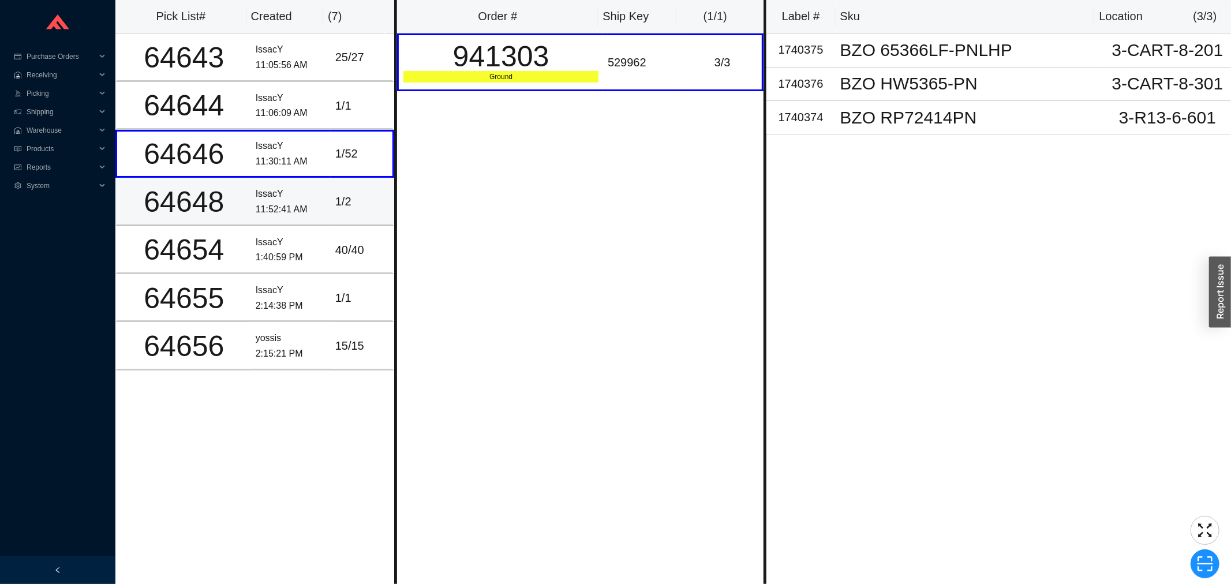
click at [339, 194] on div "1 / 2" at bounding box center [361, 201] width 53 height 19
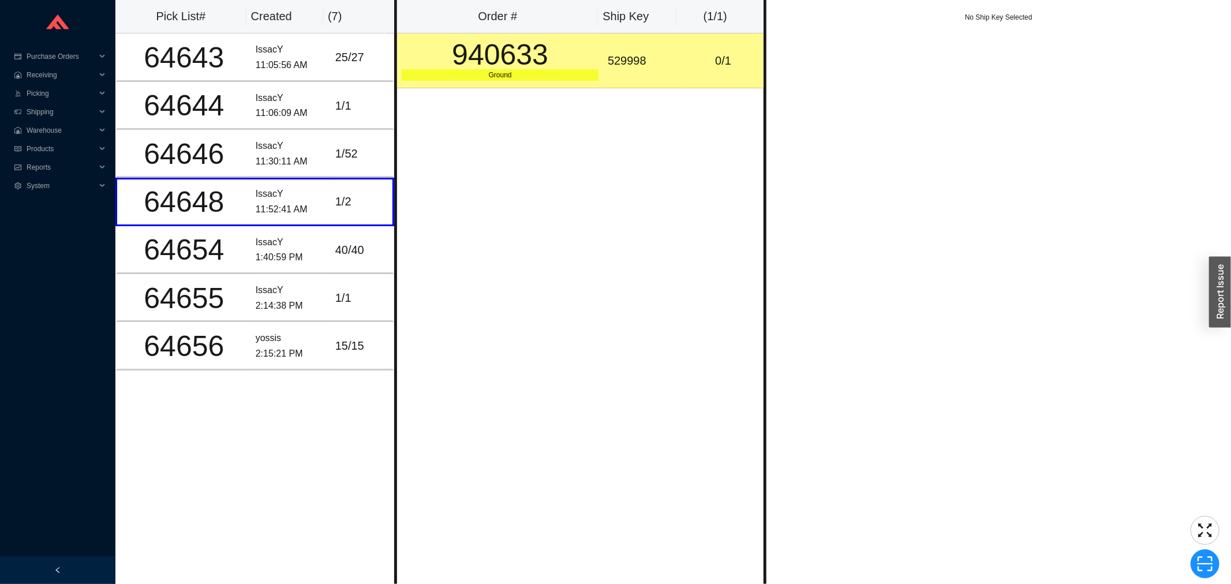
click at [495, 99] on div "Order # Ship Key ( 1 / 1 ) 940633 Ground 529998 0 / 1" at bounding box center [580, 292] width 372 height 584
click at [535, 65] on div "940633" at bounding box center [500, 54] width 197 height 29
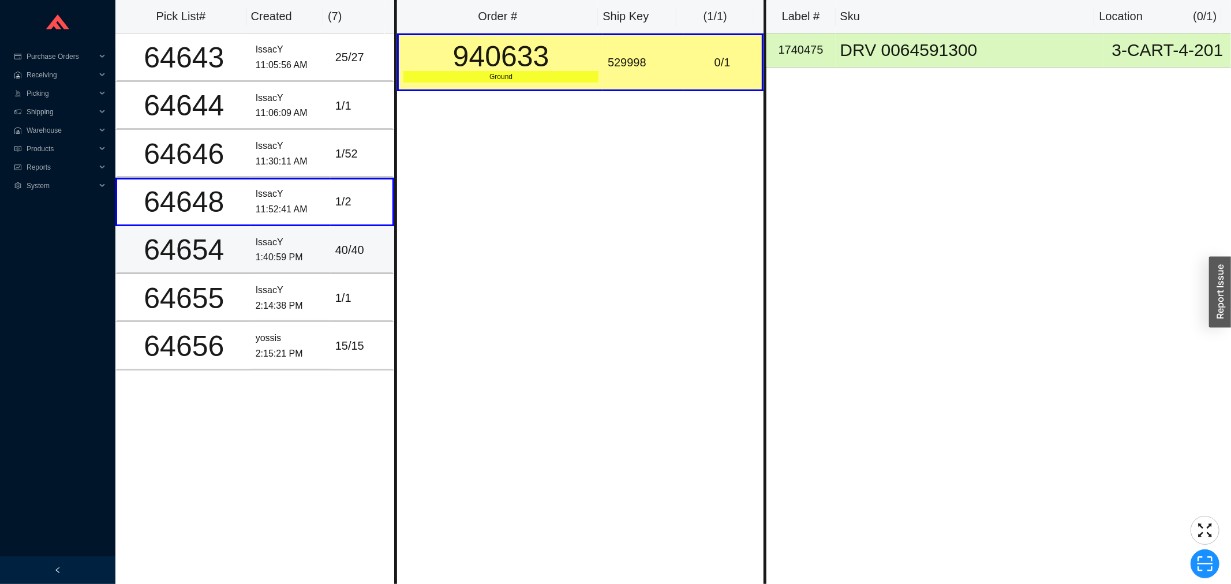
click at [307, 250] on div "1:40:59 PM" at bounding box center [291, 258] width 70 height 16
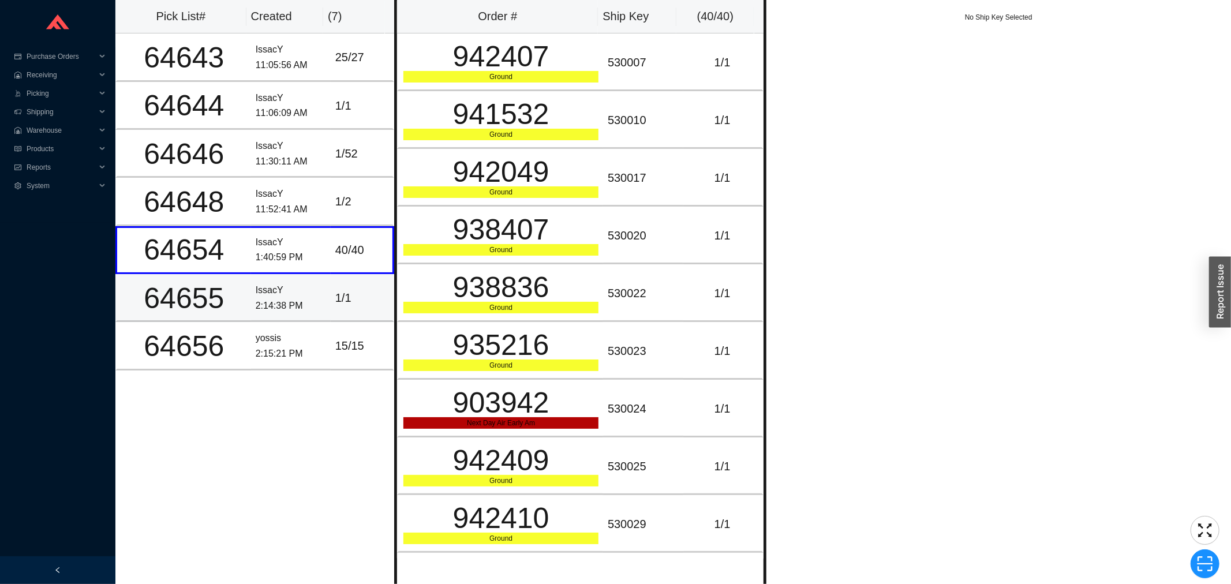
click at [346, 303] on div "1 / 1" at bounding box center [361, 298] width 53 height 19
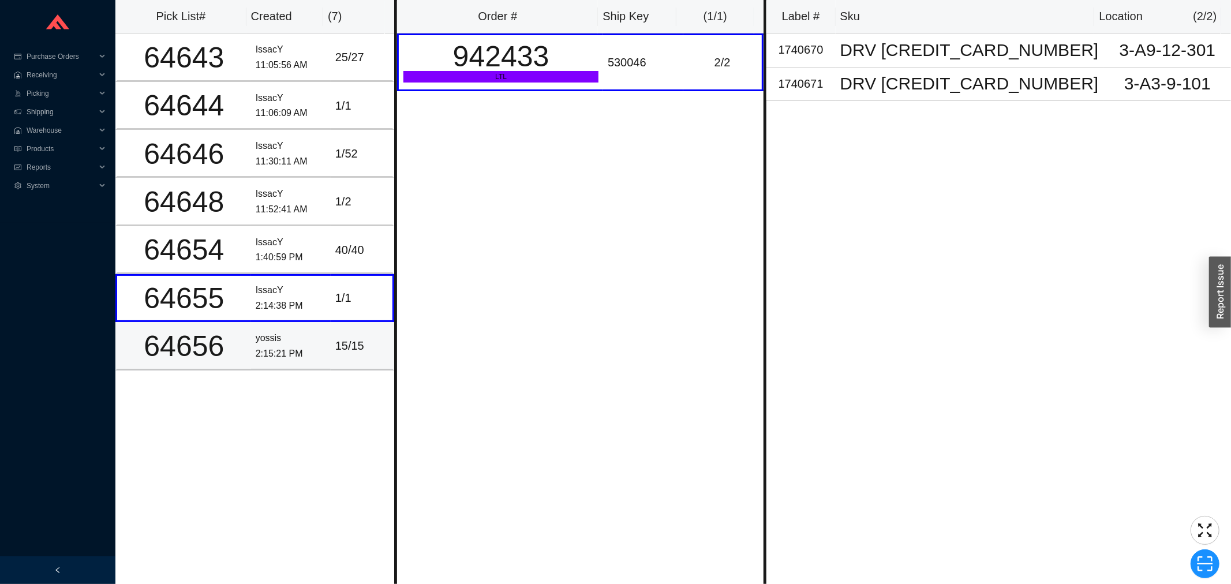
click at [342, 324] on td "15 / 15" at bounding box center [363, 346] width 64 height 48
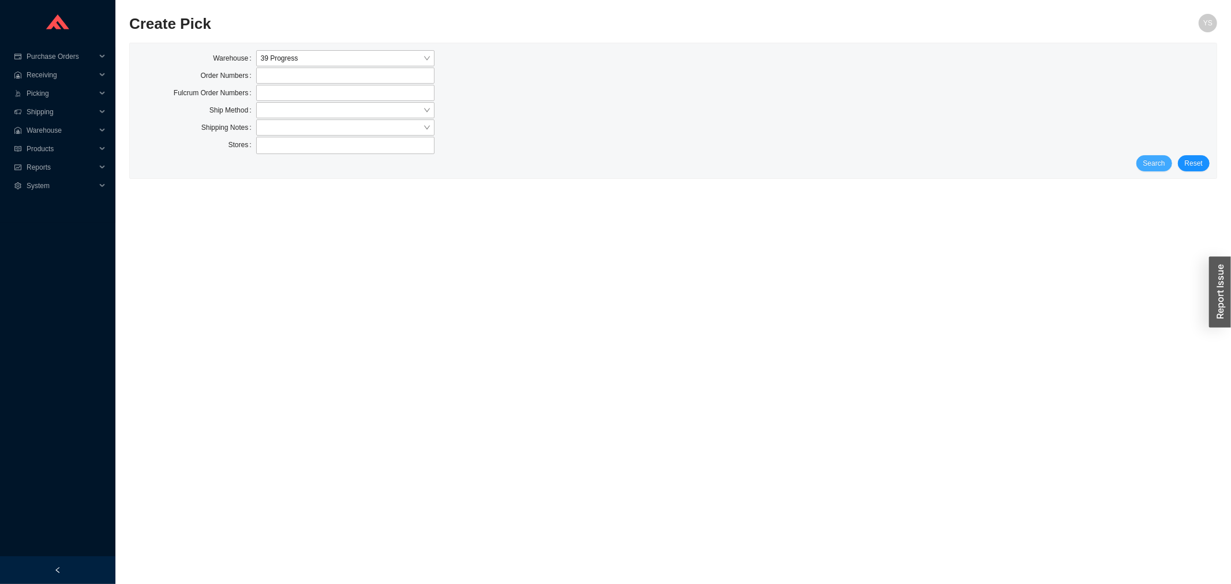
click at [1150, 163] on span "Search" at bounding box center [1155, 164] width 22 height 12
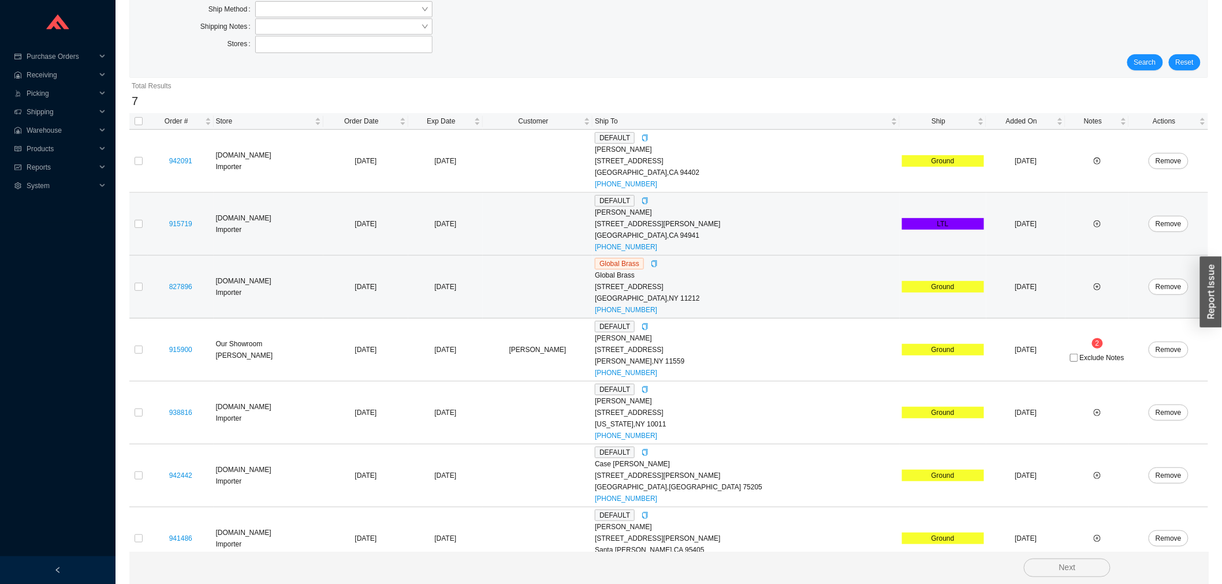
scroll to position [121, 0]
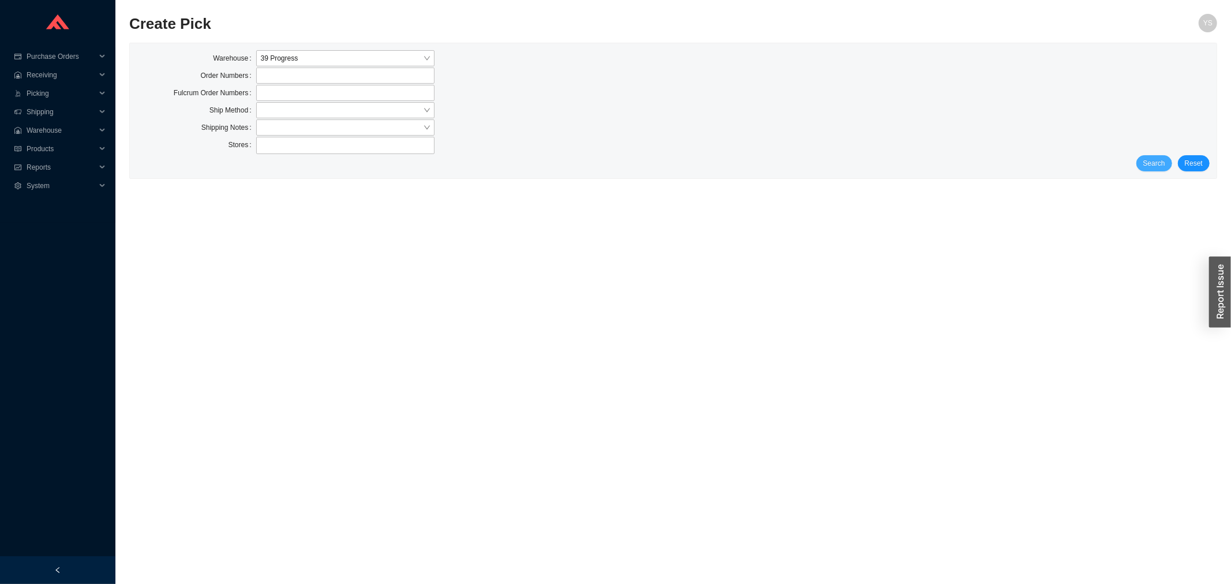
click at [1150, 159] on span "Search" at bounding box center [1155, 164] width 22 height 12
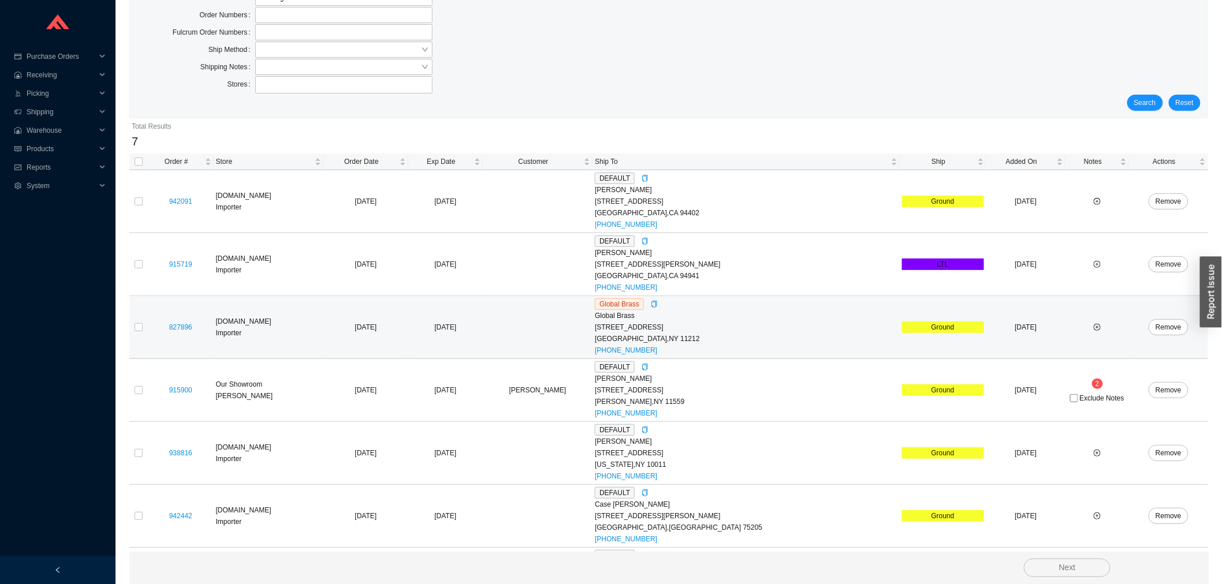
scroll to position [121, 0]
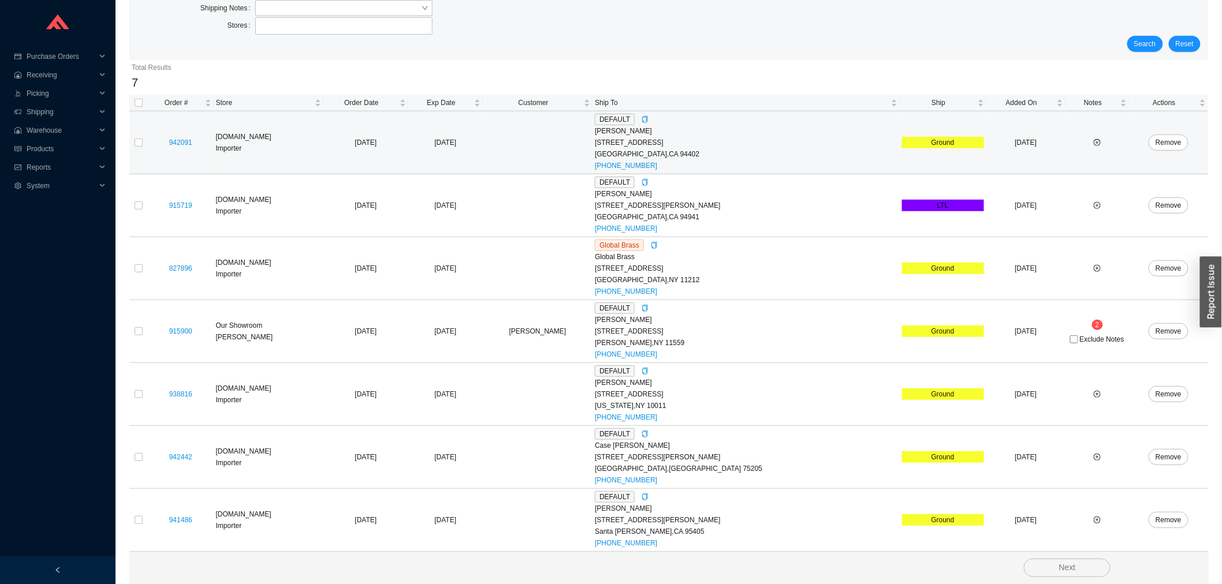
click at [143, 140] on td at bounding box center [138, 142] width 18 height 63
click at [139, 140] on input "checkbox" at bounding box center [139, 143] width 8 height 8
checkbox input "true"
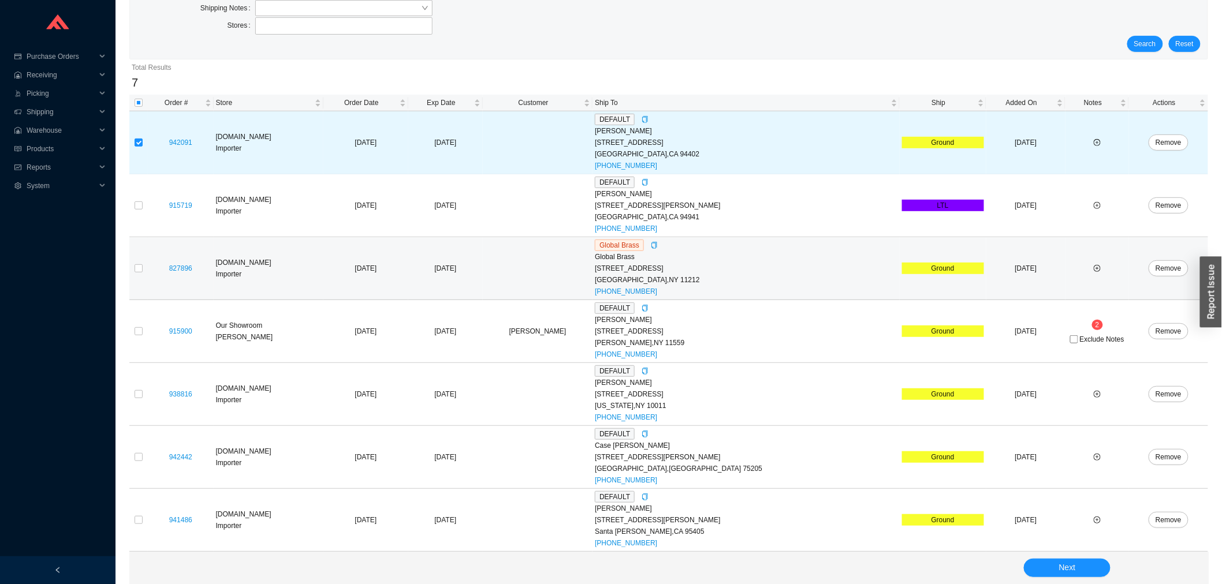
click at [139, 260] on td at bounding box center [138, 268] width 18 height 63
click at [137, 273] on label at bounding box center [139, 269] width 8 height 12
click at [137, 272] on input "checkbox" at bounding box center [139, 268] width 8 height 8
checkbox input "true"
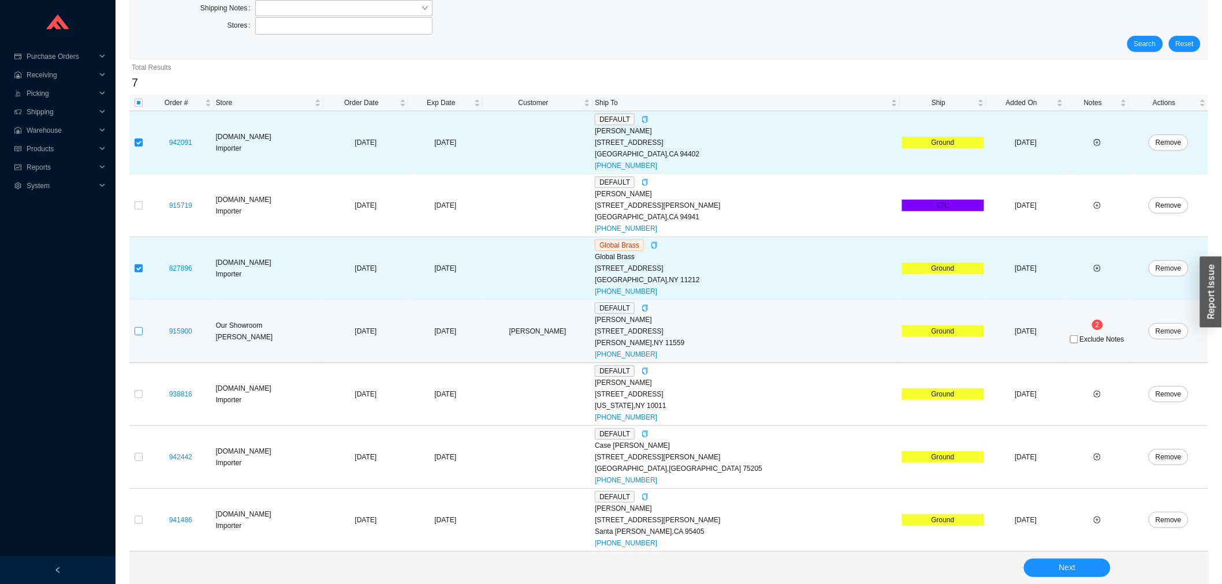
drag, startPoint x: 139, startPoint y: 331, endPoint x: 136, endPoint y: 349, distance: 17.6
click at [139, 331] on input "checkbox" at bounding box center [139, 331] width 8 height 8
checkbox input "true"
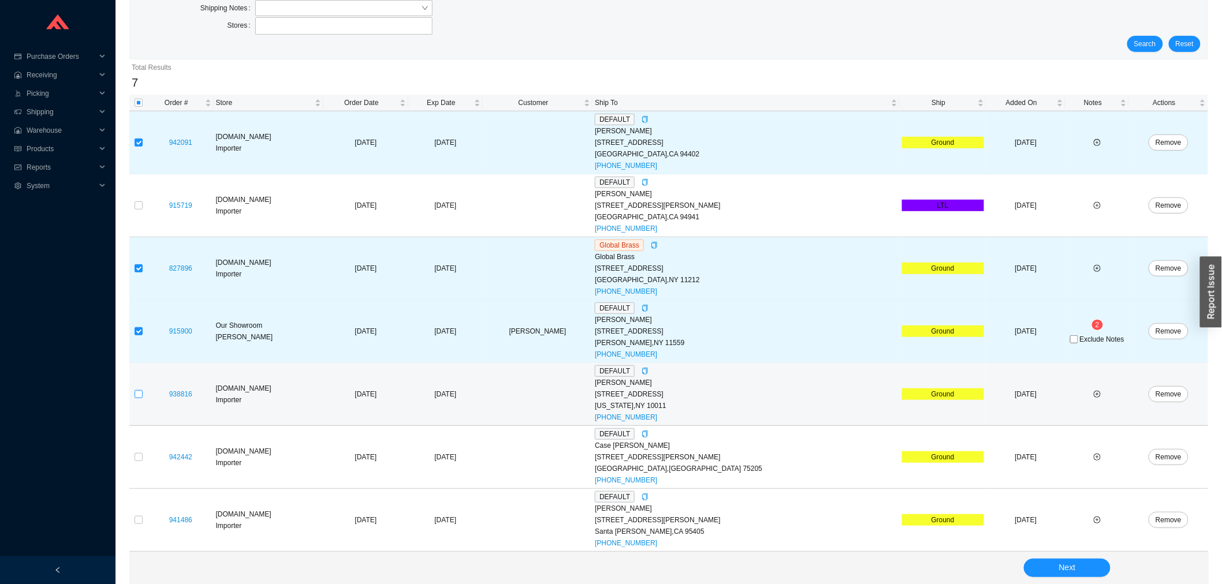
click at [137, 396] on input "checkbox" at bounding box center [139, 394] width 8 height 8
checkbox input "true"
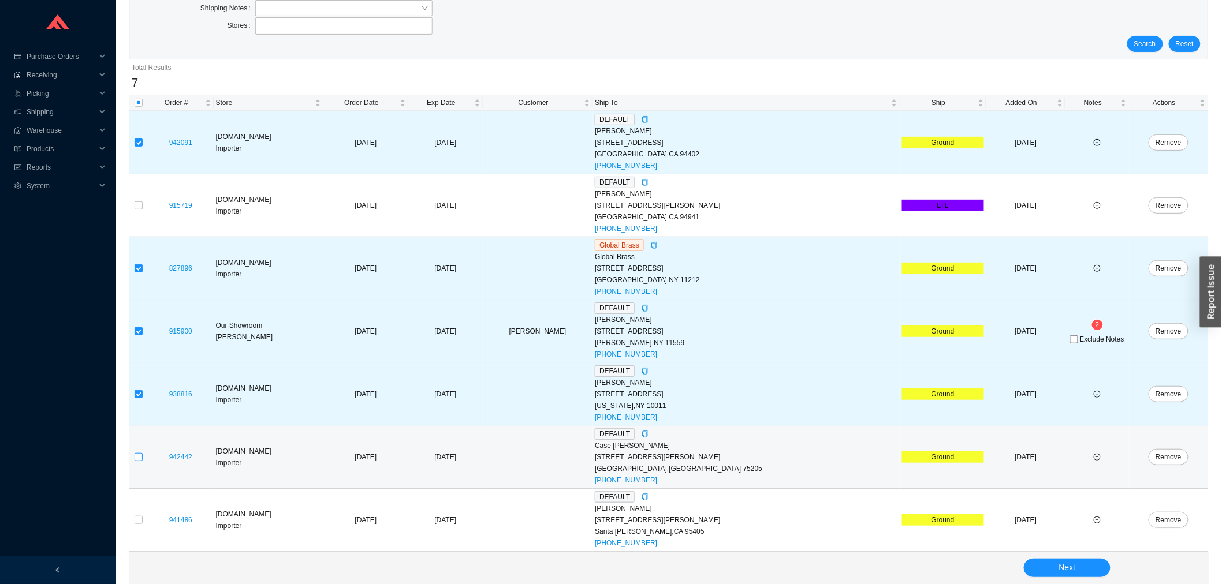
click at [139, 462] on label at bounding box center [139, 457] width 8 height 12
click at [139, 461] on input "checkbox" at bounding box center [139, 457] width 8 height 8
checkbox input "true"
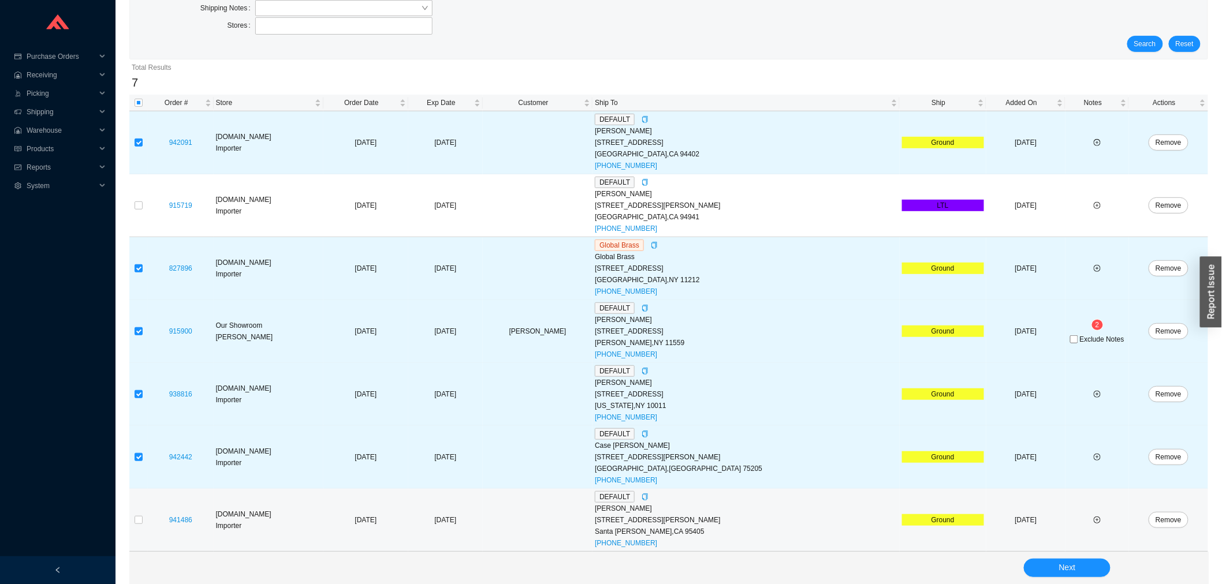
click at [143, 533] on td at bounding box center [138, 520] width 18 height 63
click at [140, 520] on input "checkbox" at bounding box center [139, 520] width 8 height 8
checkbox input "true"
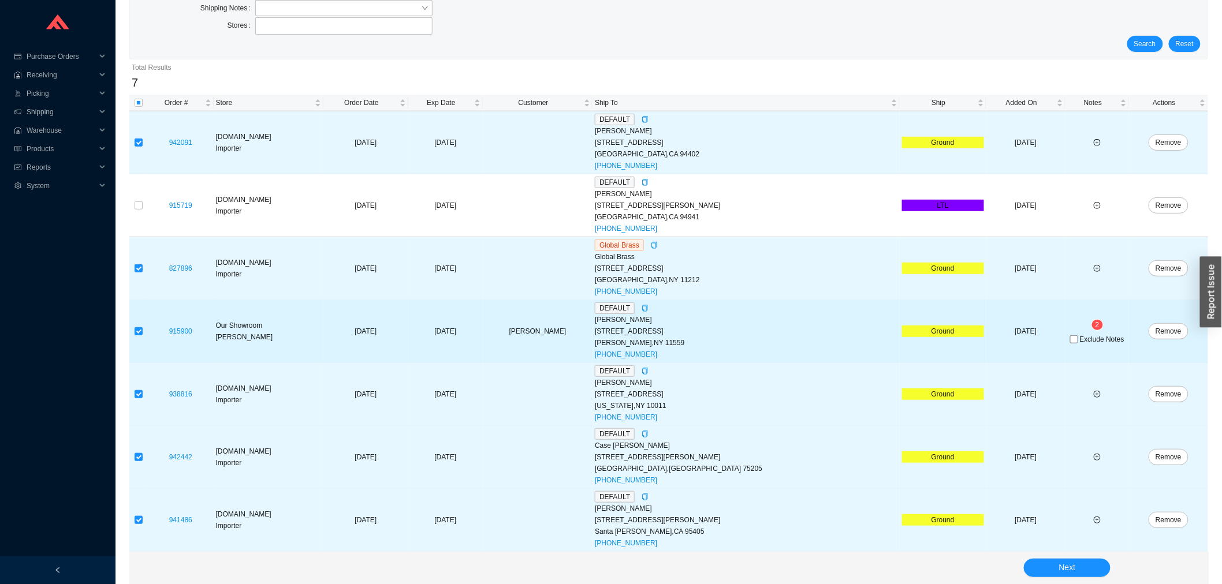
click at [1079, 339] on span "Exclude Notes" at bounding box center [1101, 339] width 44 height 7
click at [1074, 339] on input "Exclude Notes" at bounding box center [1074, 339] width 8 height 8
checkbox input "true"
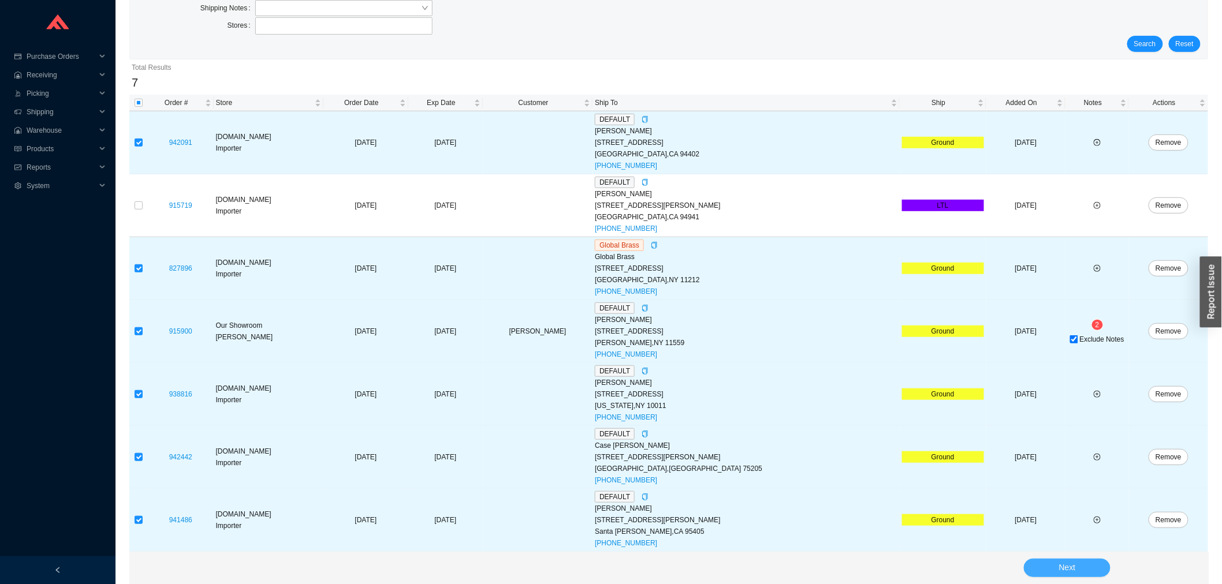
click at [1071, 566] on span "Next" at bounding box center [1067, 567] width 17 height 13
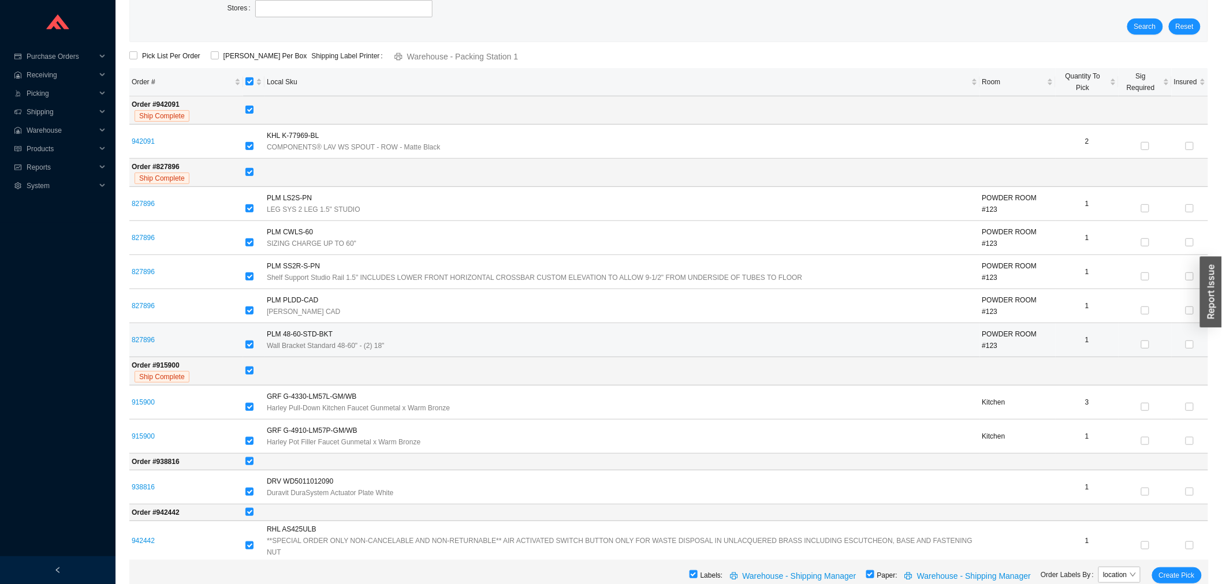
scroll to position [145, 0]
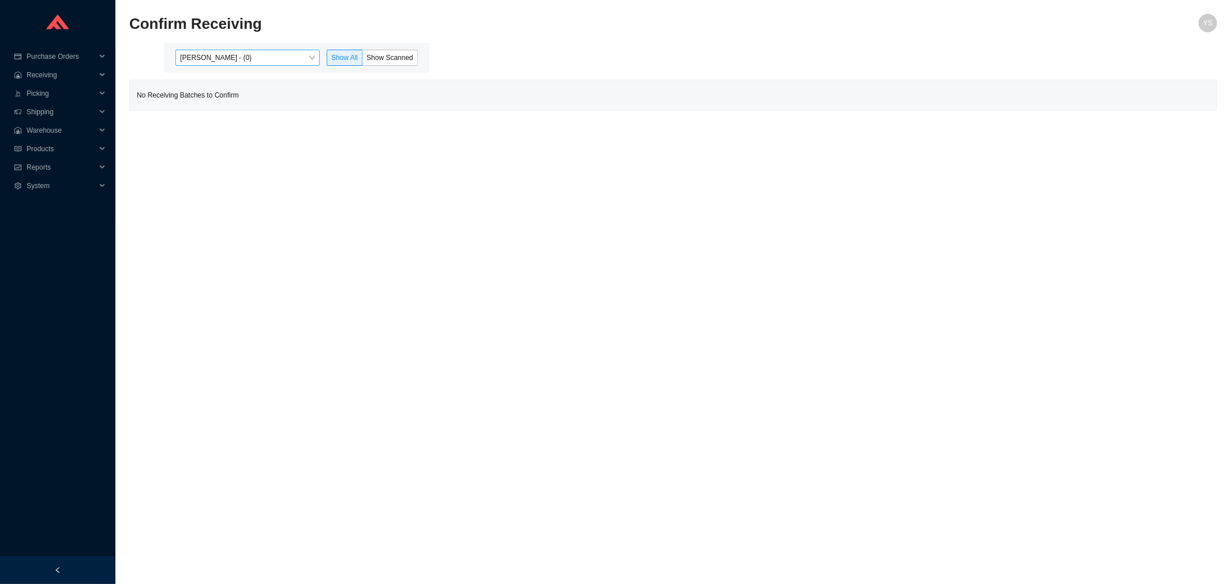
click at [246, 54] on span "[PERSON_NAME] - (0)" at bounding box center [247, 57] width 135 height 15
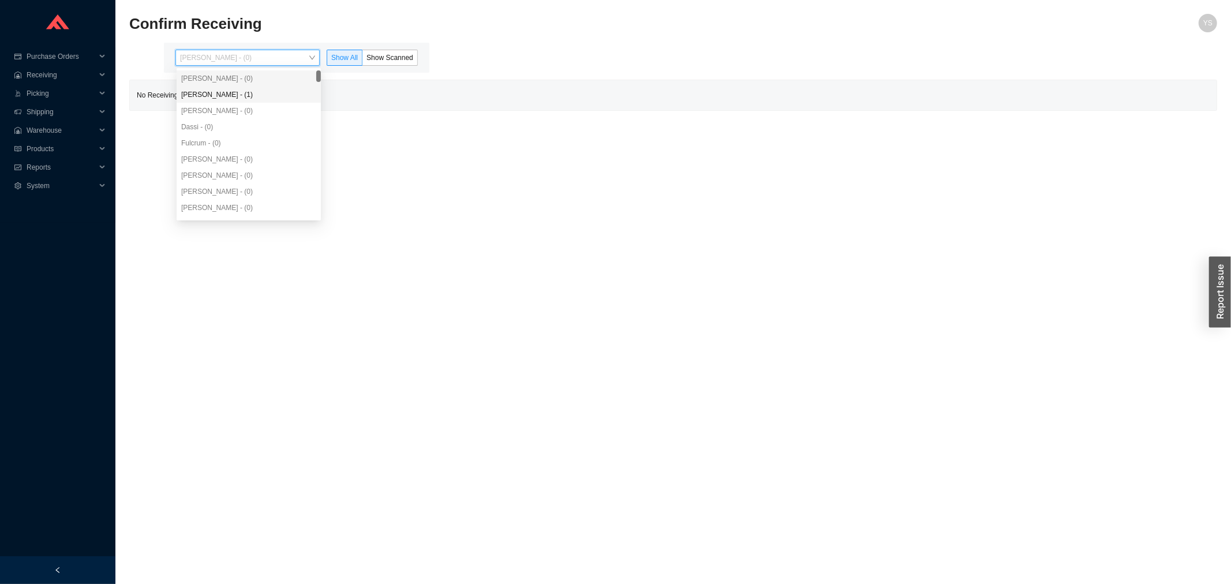
click at [245, 92] on div "[PERSON_NAME] - (1)" at bounding box center [248, 94] width 135 height 10
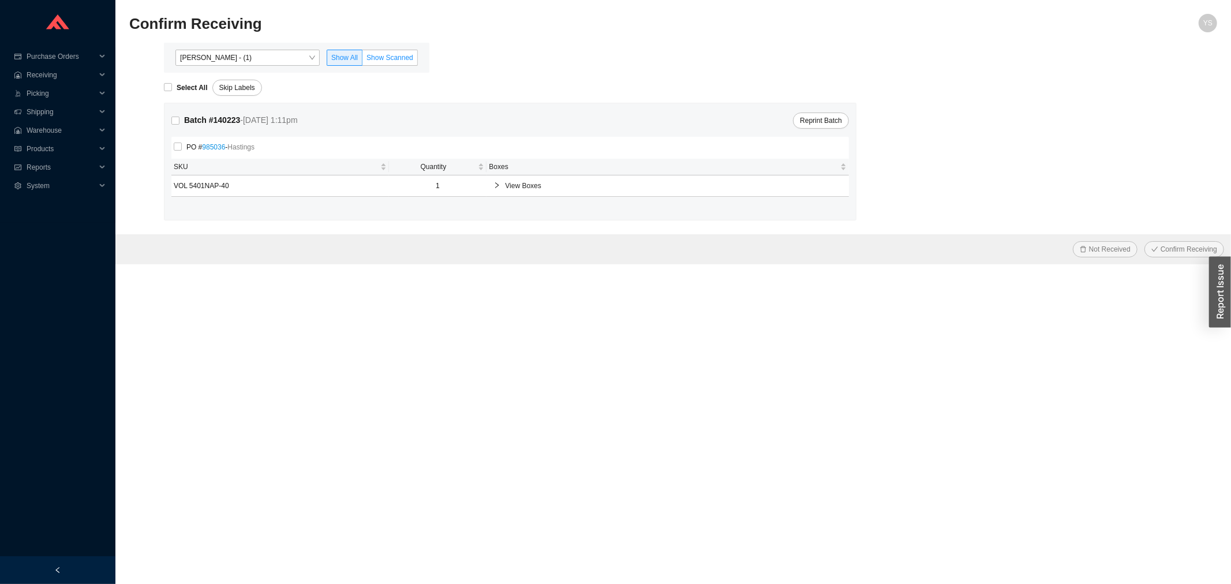
click at [415, 57] on label "Show Scanned" at bounding box center [390, 58] width 55 height 16
click at [363, 60] on input "Show Scanned" at bounding box center [363, 60] width 0 height 0
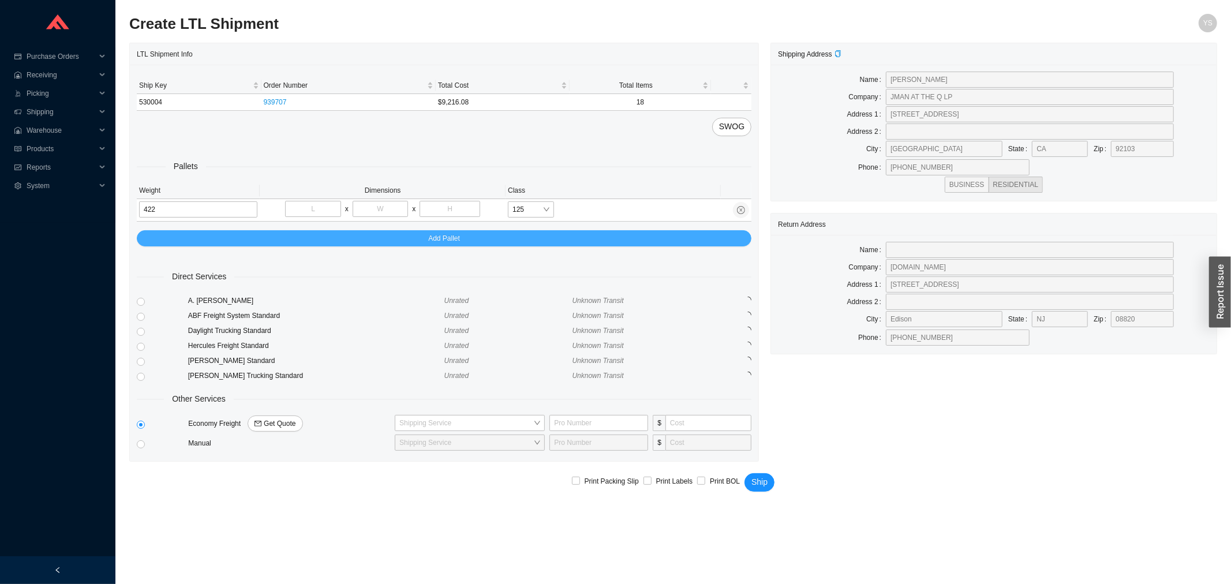
type input "422"
click at [503, 240] on button "Add Pallet" at bounding box center [444, 238] width 615 height 16
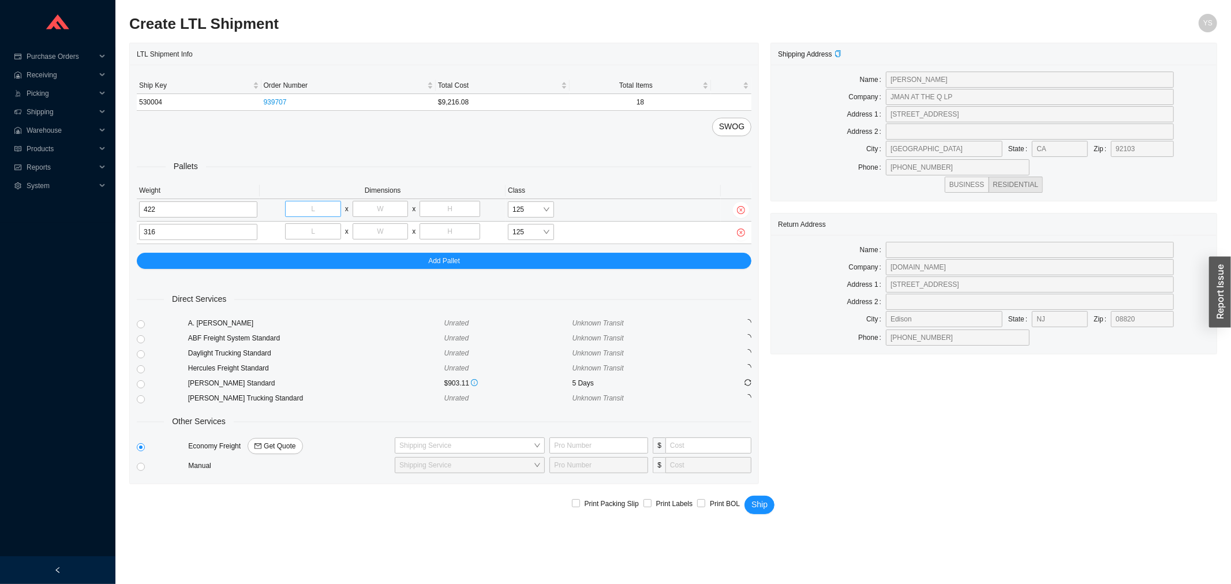
type input "316"
click at [325, 215] on input "tel" at bounding box center [313, 209] width 56 height 16
type input "48"
type input "40"
type input "55"
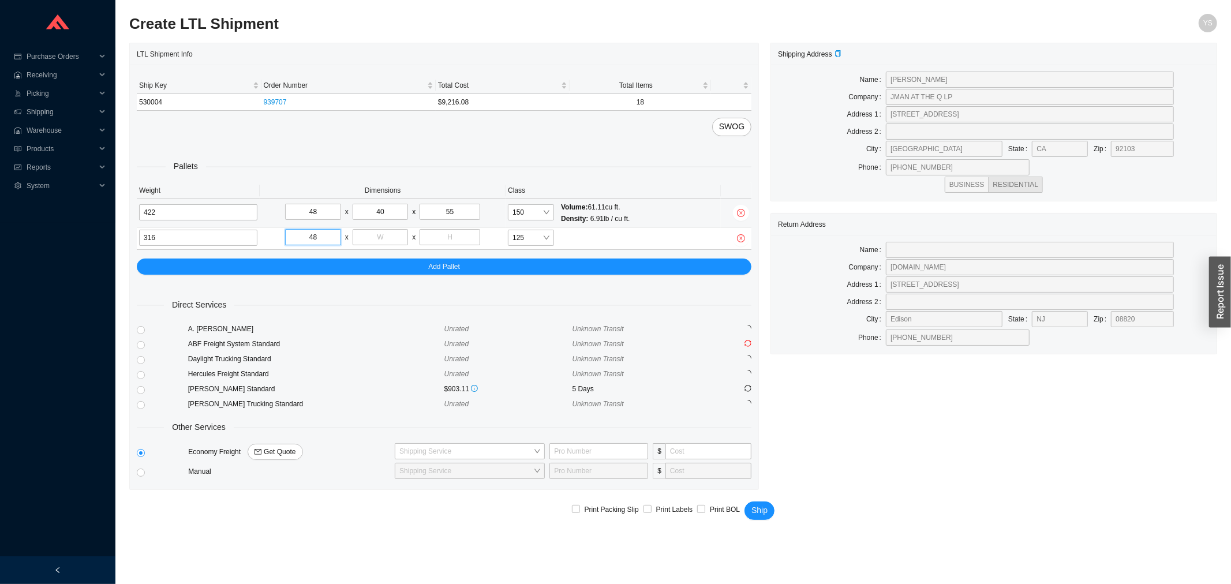
type input "48"
type input "40"
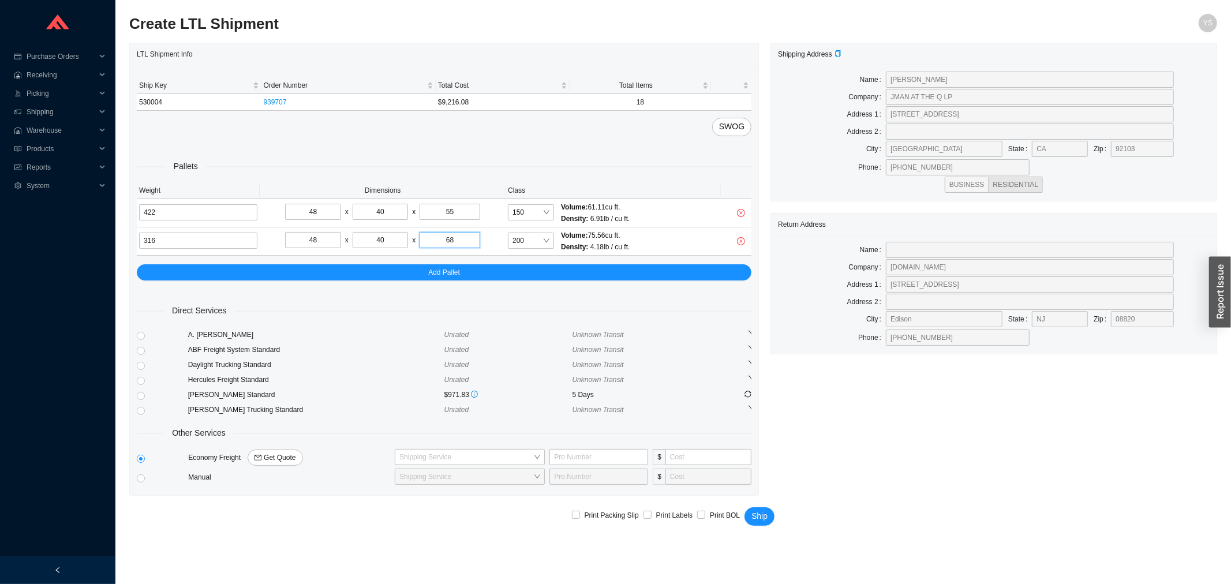
type input "68"
click at [535, 241] on span "200" at bounding box center [531, 240] width 37 height 15
click at [522, 375] on div "175" at bounding box center [531, 378] width 37 height 10
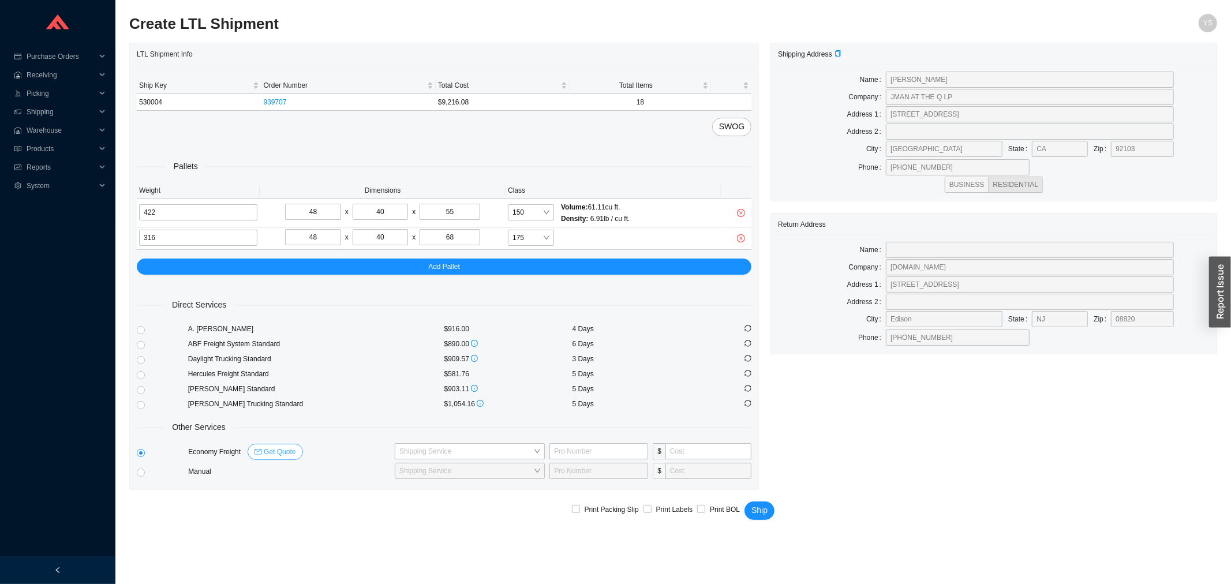
click at [257, 449] on icon "mail" at bounding box center [258, 452] width 7 height 7
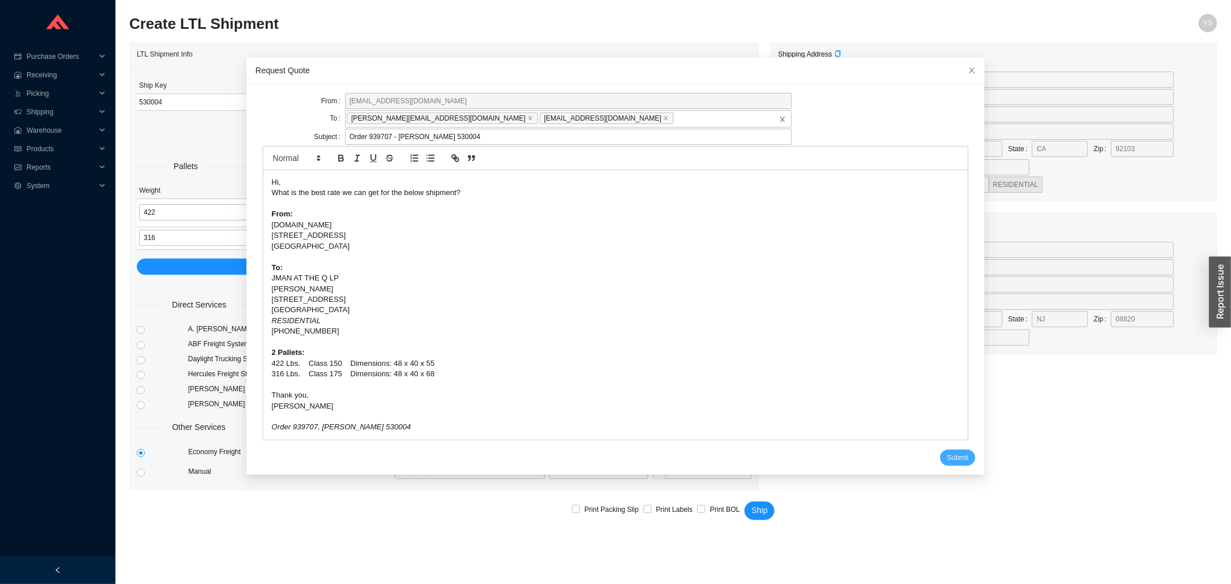
click at [951, 458] on span "Submit" at bounding box center [957, 458] width 21 height 12
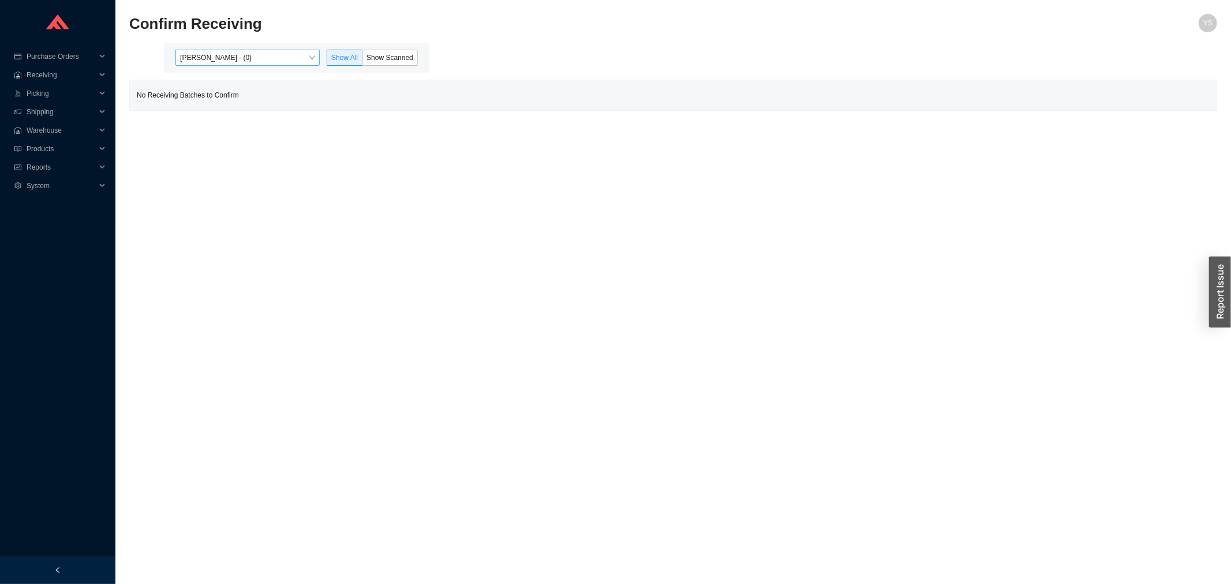
click at [241, 54] on span "[PERSON_NAME] - (0)" at bounding box center [247, 57] width 135 height 15
click at [235, 94] on div "Angel Negron - (1)" at bounding box center [248, 94] width 135 height 10
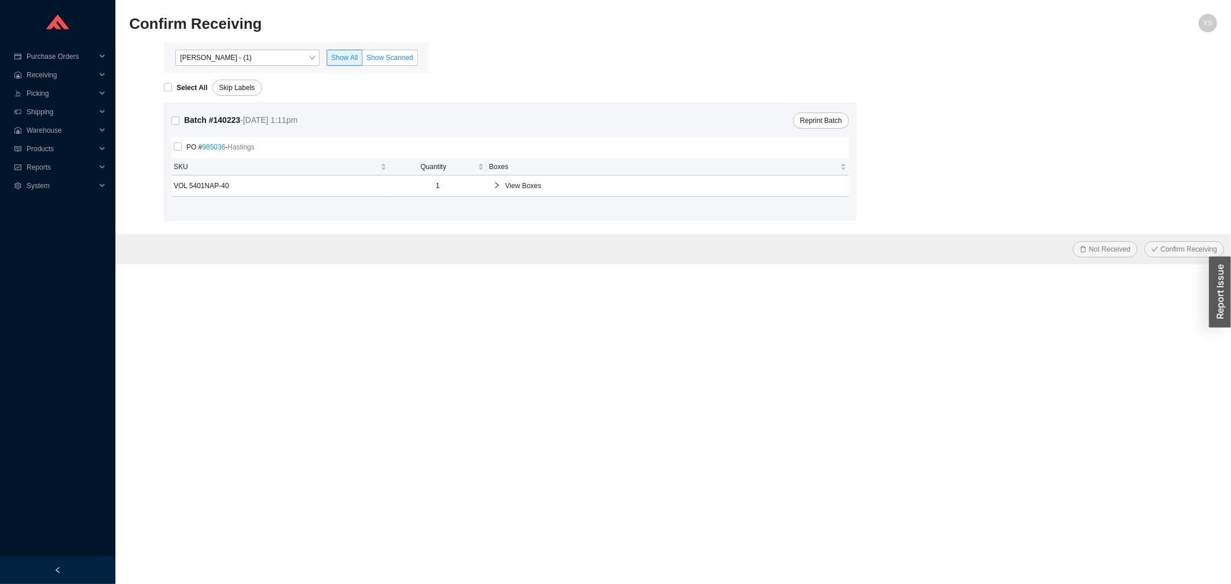
click at [391, 59] on span "Show Scanned" at bounding box center [390, 58] width 47 height 8
click at [363, 60] on input "Show Scanned" at bounding box center [363, 60] width 0 height 0
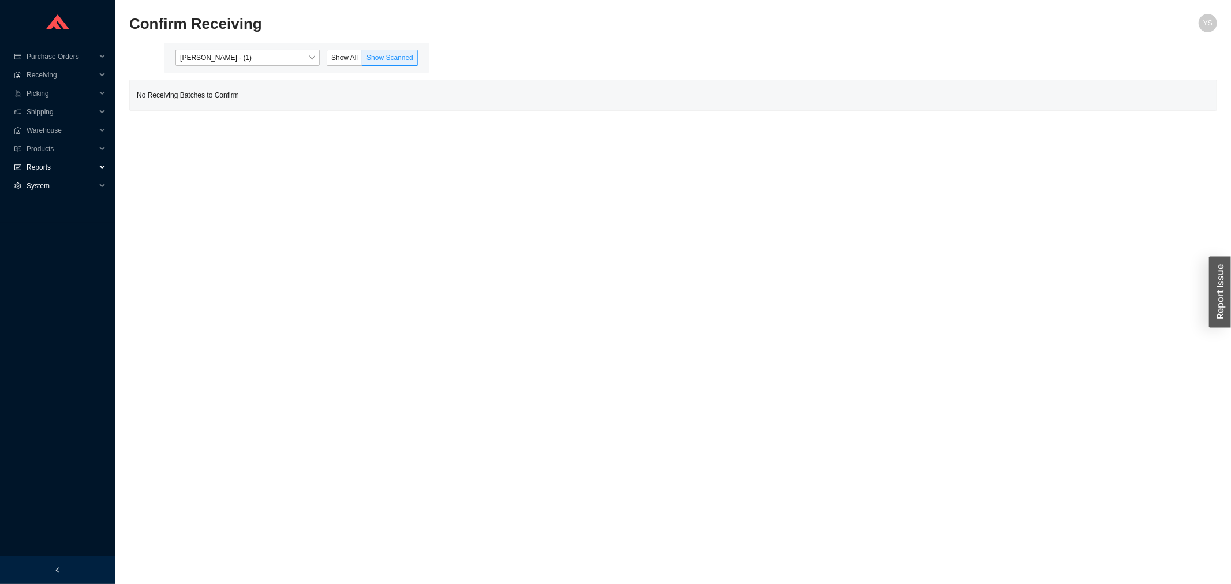
drag, startPoint x: 70, startPoint y: 163, endPoint x: 55, endPoint y: 208, distance: 46.9
click at [70, 166] on span "Reports" at bounding box center [61, 167] width 69 height 18
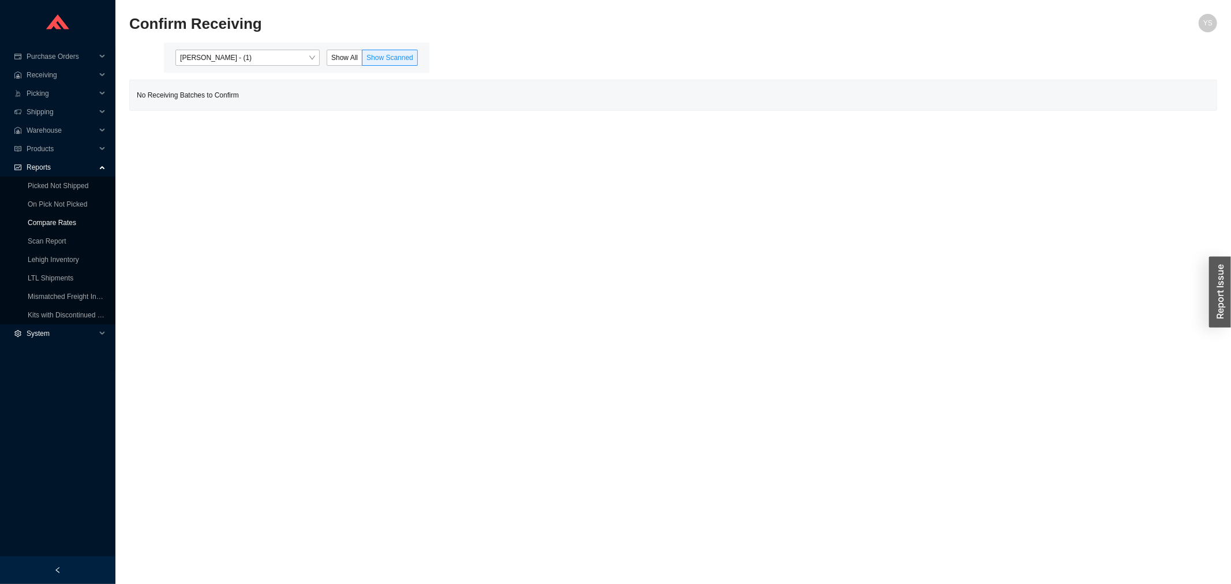
click at [54, 219] on link "Compare Rates" at bounding box center [52, 223] width 48 height 8
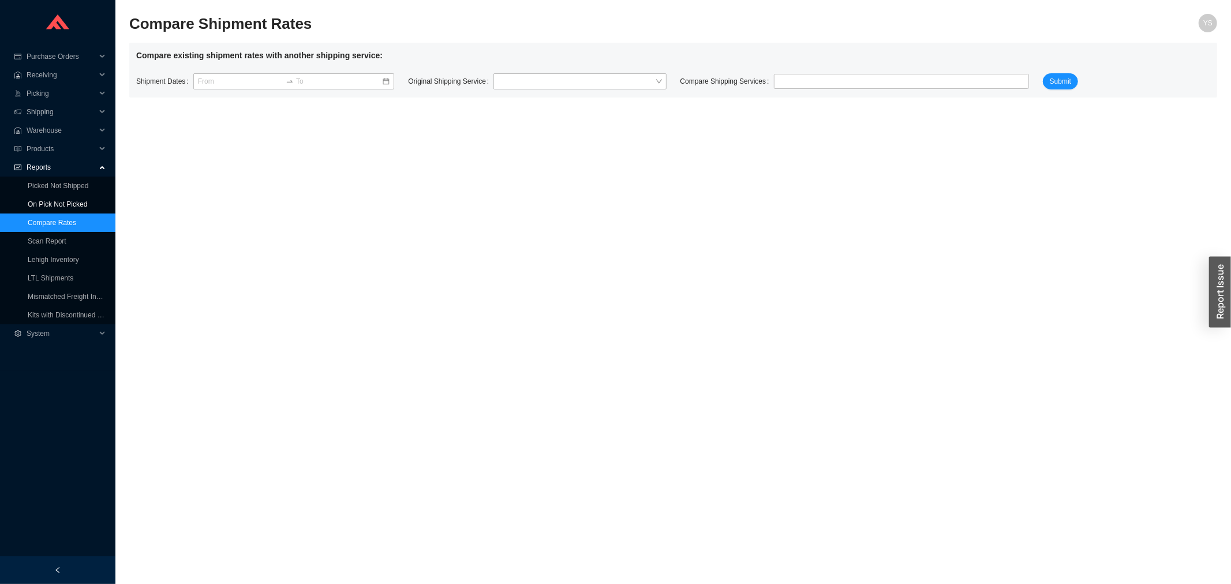
click at [54, 202] on link "On Pick Not Picked" at bounding box center [57, 204] width 59 height 8
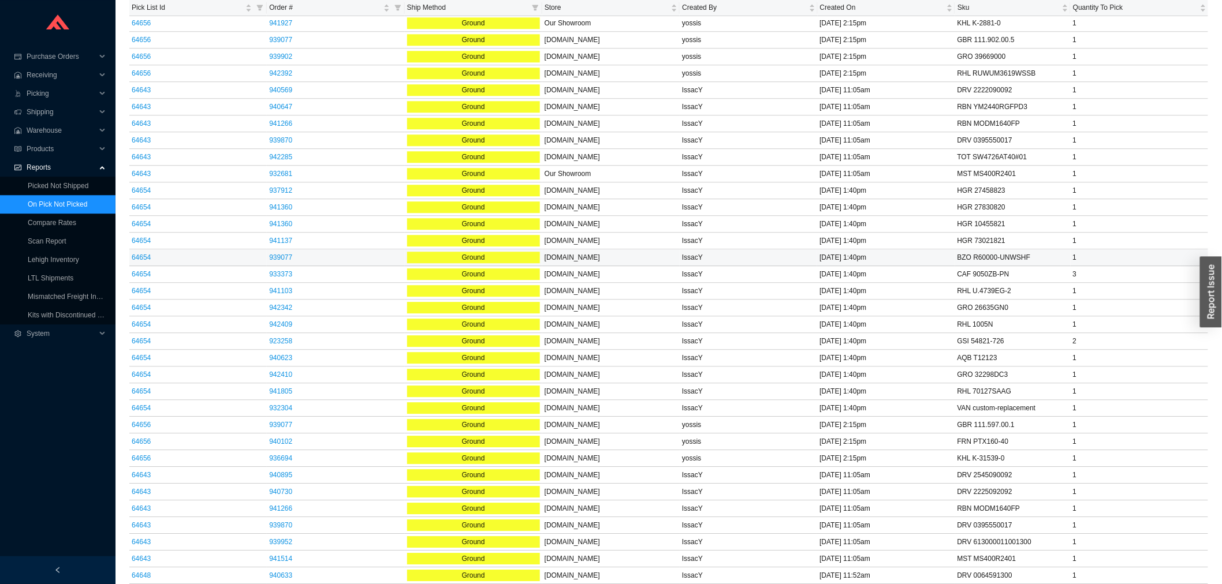
scroll to position [885, 0]
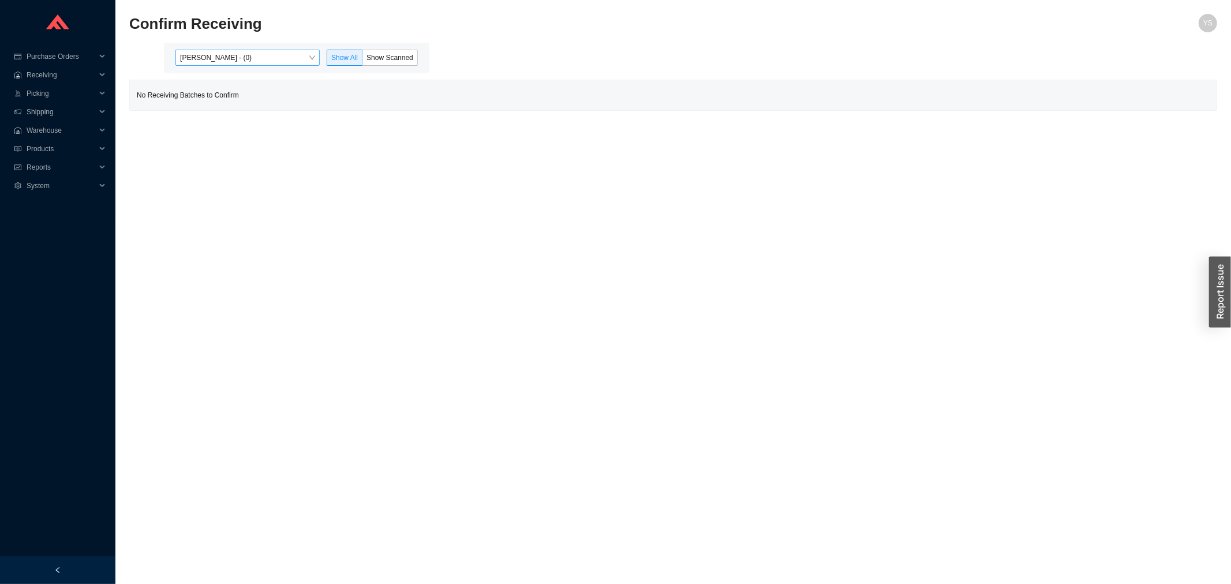
click at [245, 58] on span "[PERSON_NAME] - (0)" at bounding box center [247, 57] width 135 height 15
click at [251, 90] on div "[PERSON_NAME] - (1)" at bounding box center [248, 94] width 135 height 10
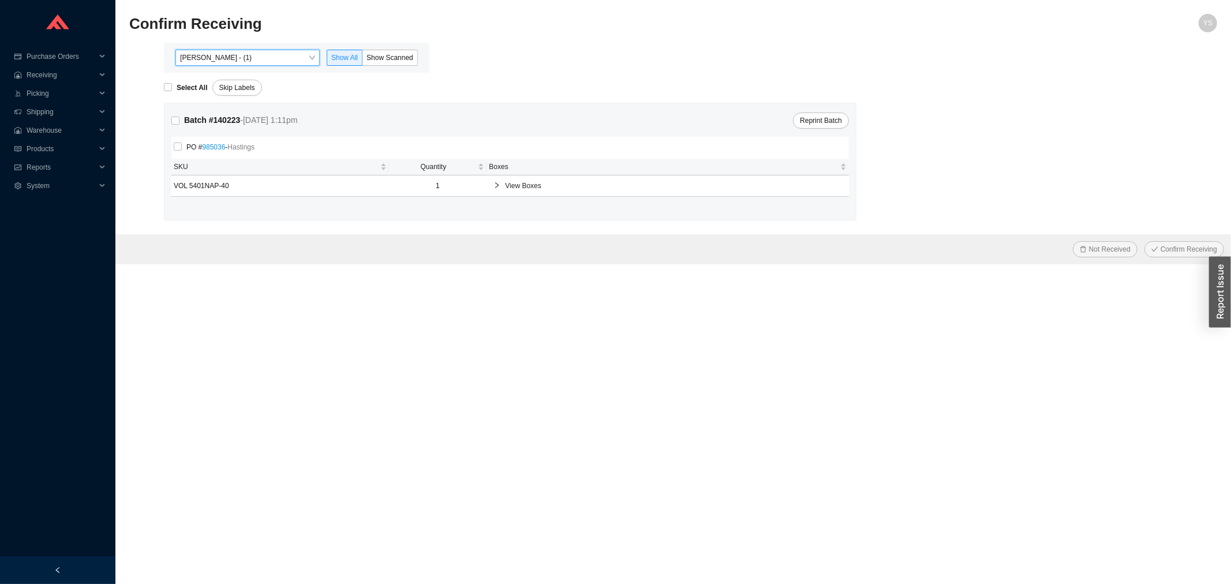
click at [372, 45] on div "[PERSON_NAME] - (1) [PERSON_NAME] - (1) Show All Show Scanned" at bounding box center [297, 58] width 266 height 30
click at [384, 54] on span "Show Scanned" at bounding box center [390, 58] width 47 height 8
click at [363, 60] on input "Show Scanned" at bounding box center [363, 60] width 0 height 0
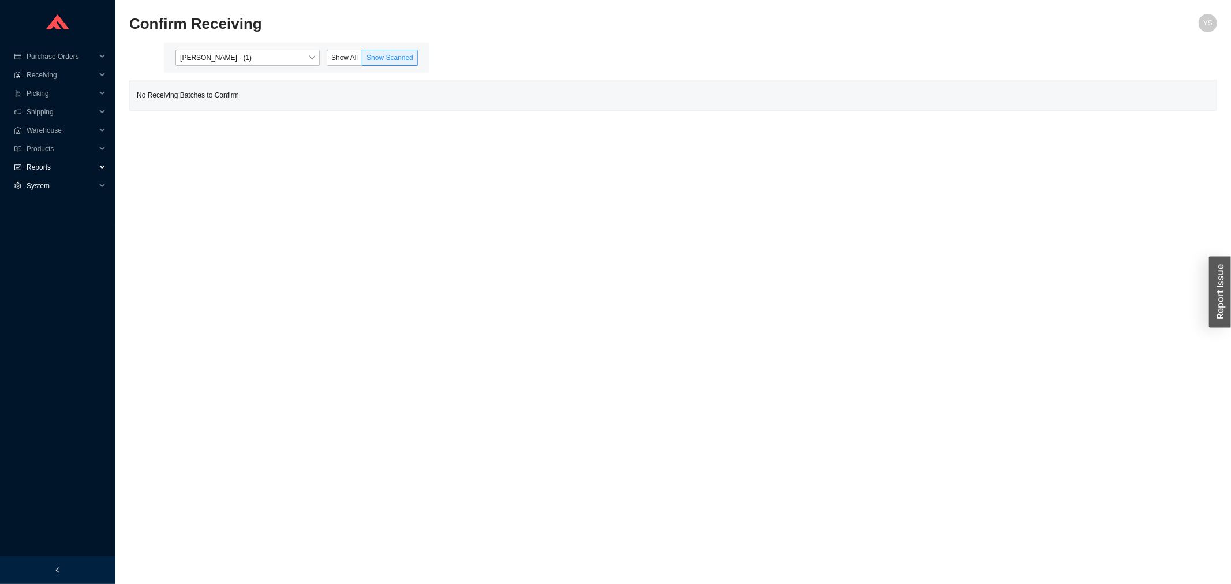
drag, startPoint x: 30, startPoint y: 165, endPoint x: 47, endPoint y: 189, distance: 29.0
click at [33, 169] on span "Reports" at bounding box center [61, 167] width 69 height 18
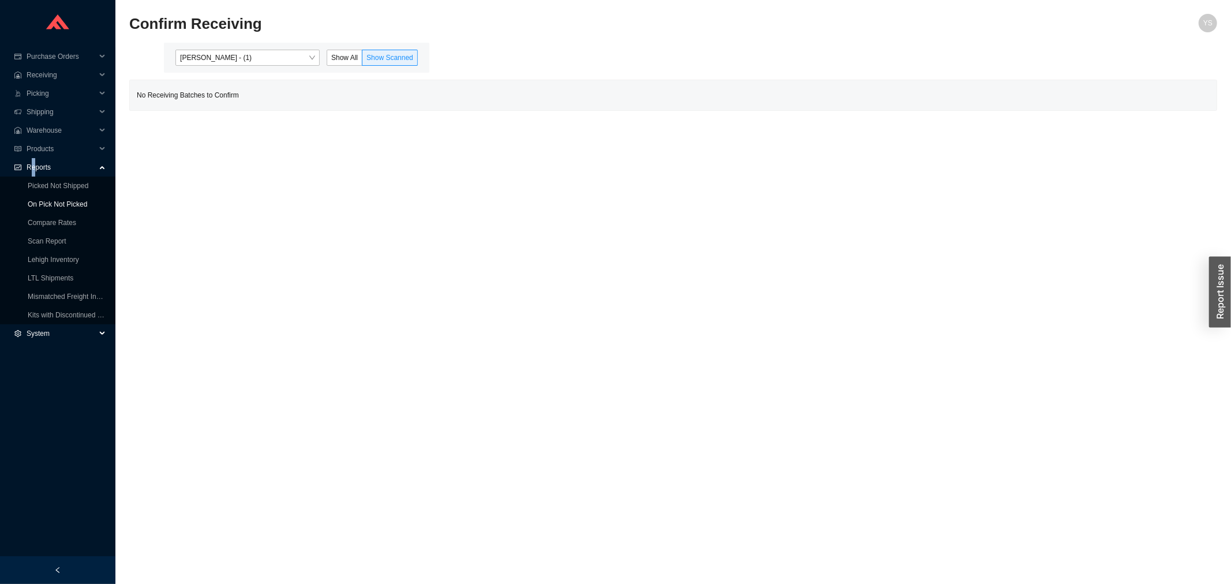
click at [48, 200] on link "On Pick Not Picked" at bounding box center [57, 204] width 59 height 8
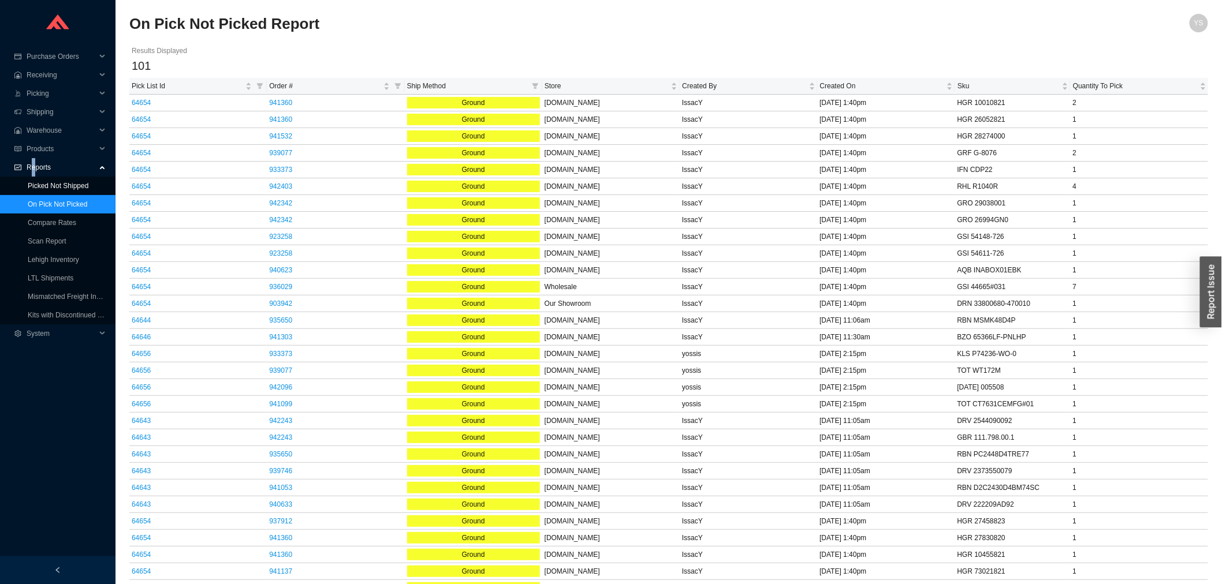
click at [47, 189] on link "Picked Not Shipped" at bounding box center [58, 186] width 61 height 8
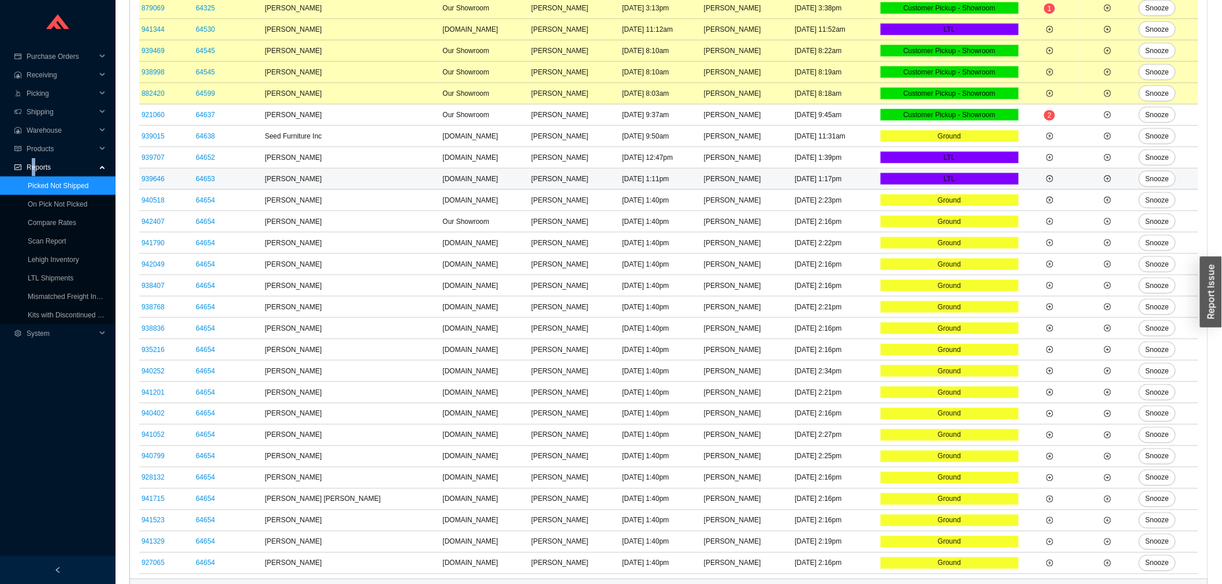
scroll to position [537, 0]
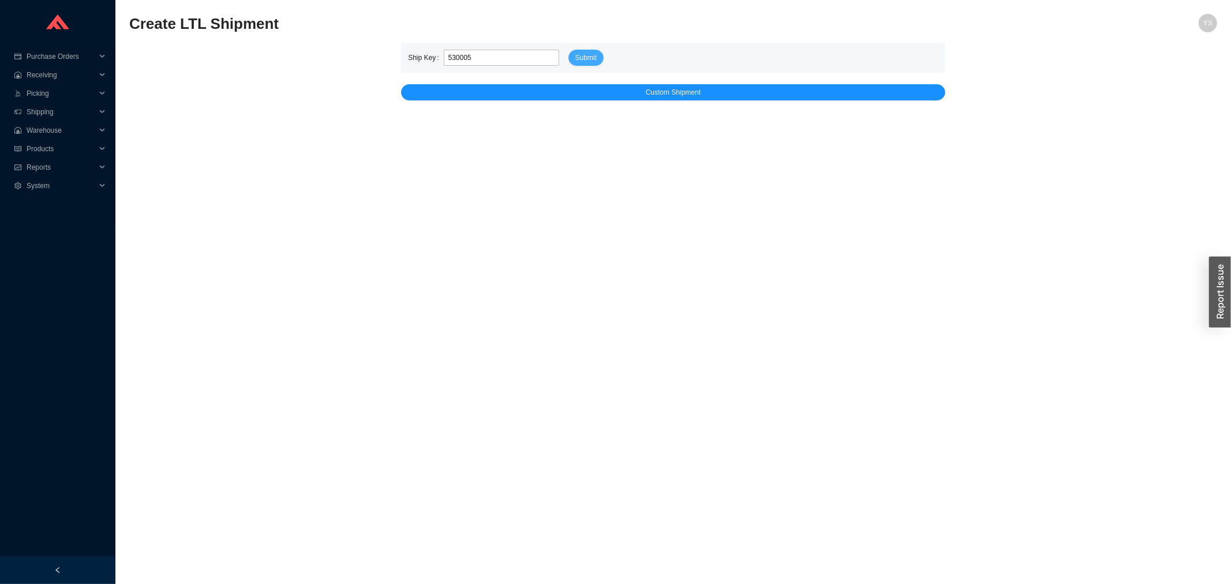
type input "530005"
click at [596, 53] on button "Submit" at bounding box center [586, 58] width 35 height 16
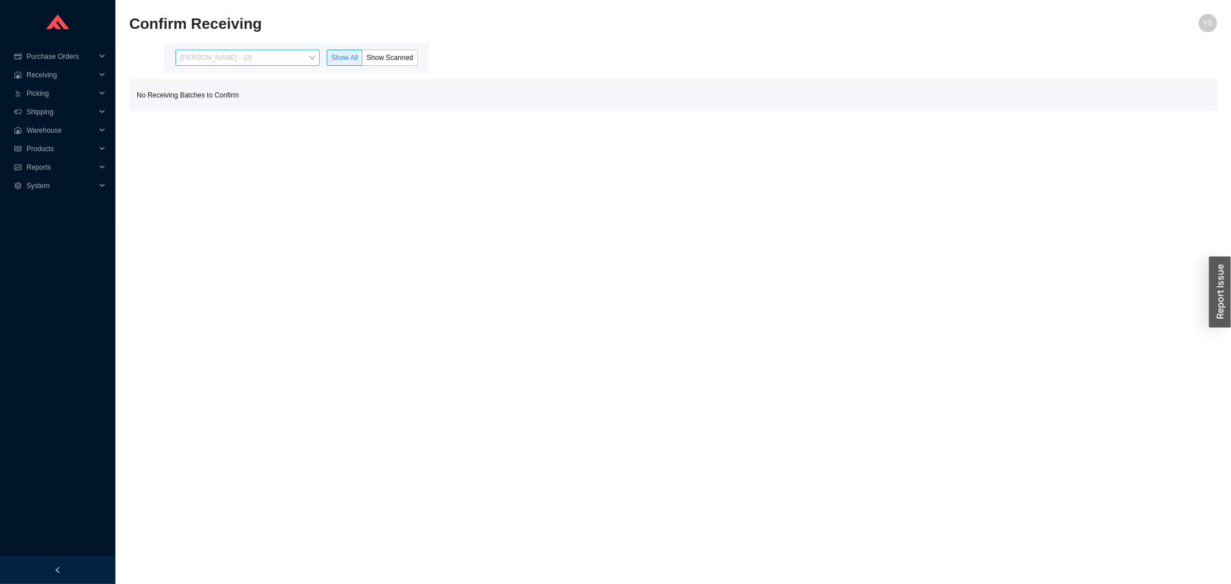
click at [267, 54] on span "[PERSON_NAME] - (0)" at bounding box center [247, 57] width 135 height 15
click at [257, 91] on div "Angel Negron - (1)" at bounding box center [248, 94] width 135 height 10
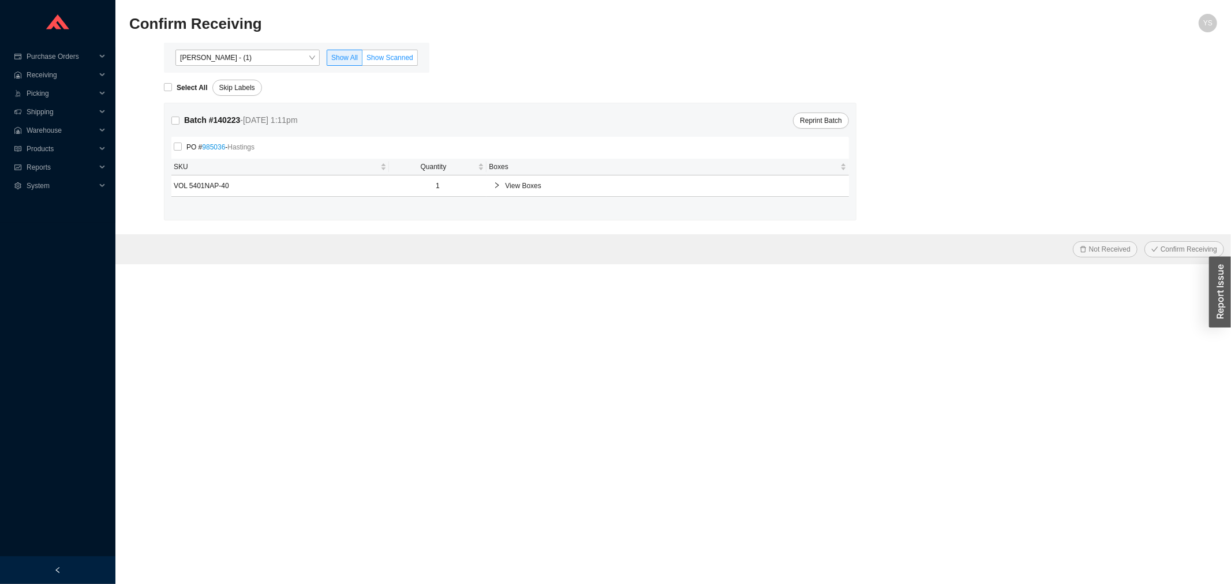
click at [379, 58] on span "Show Scanned" at bounding box center [390, 58] width 47 height 8
click at [363, 60] on input "Show Scanned" at bounding box center [363, 60] width 0 height 0
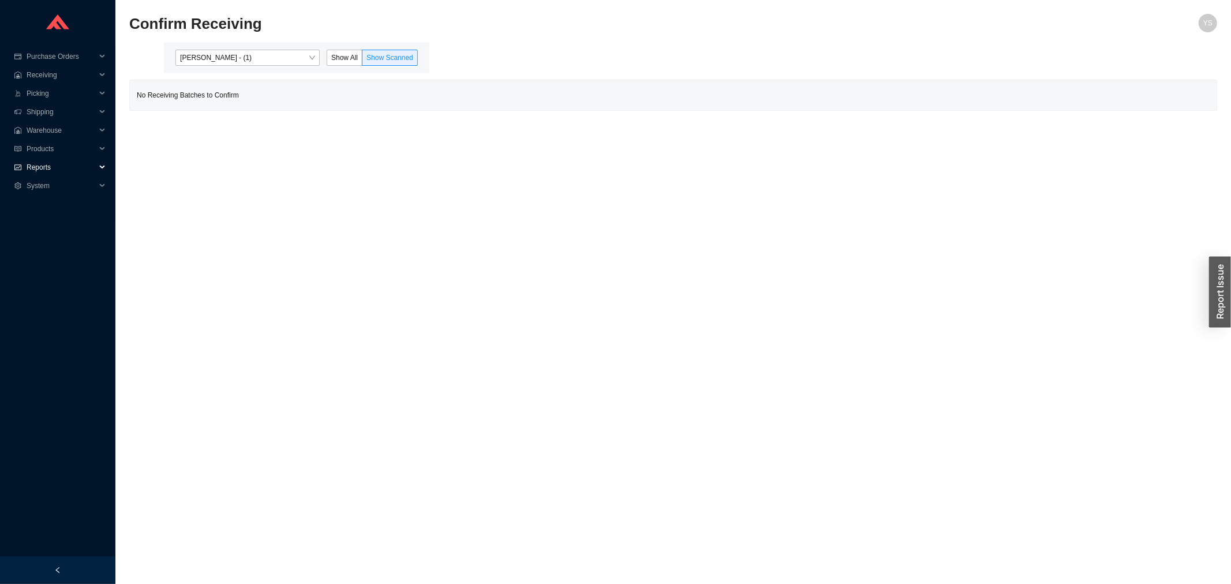
drag, startPoint x: 57, startPoint y: 164, endPoint x: 55, endPoint y: 175, distance: 11.0
click at [56, 164] on span "Reports" at bounding box center [61, 167] width 69 height 18
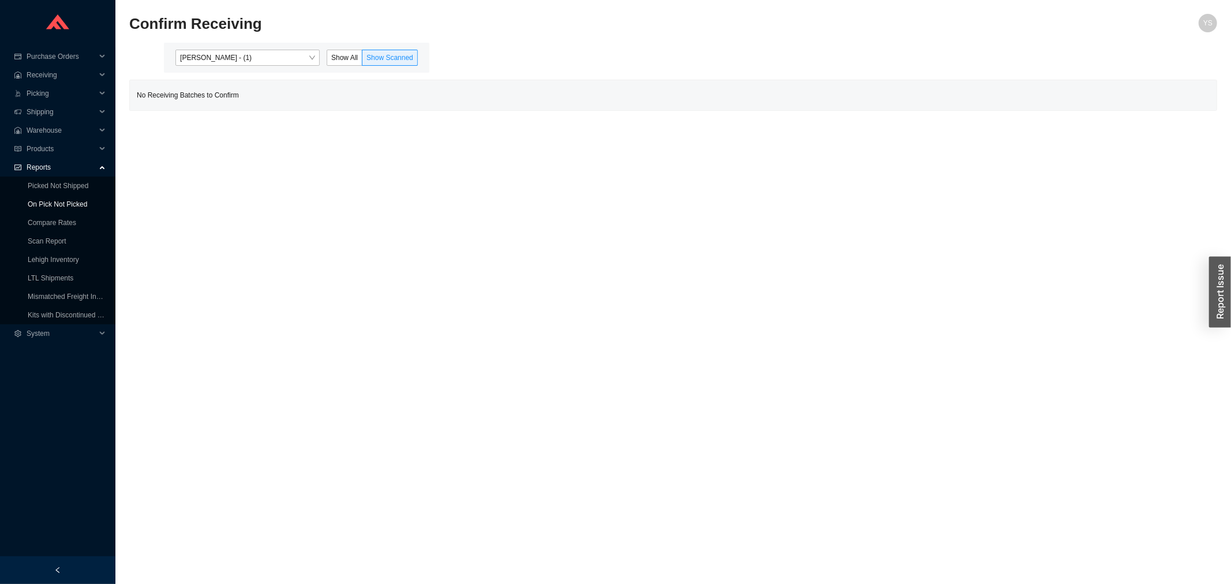
click at [53, 205] on link "On Pick Not Picked" at bounding box center [57, 204] width 59 height 8
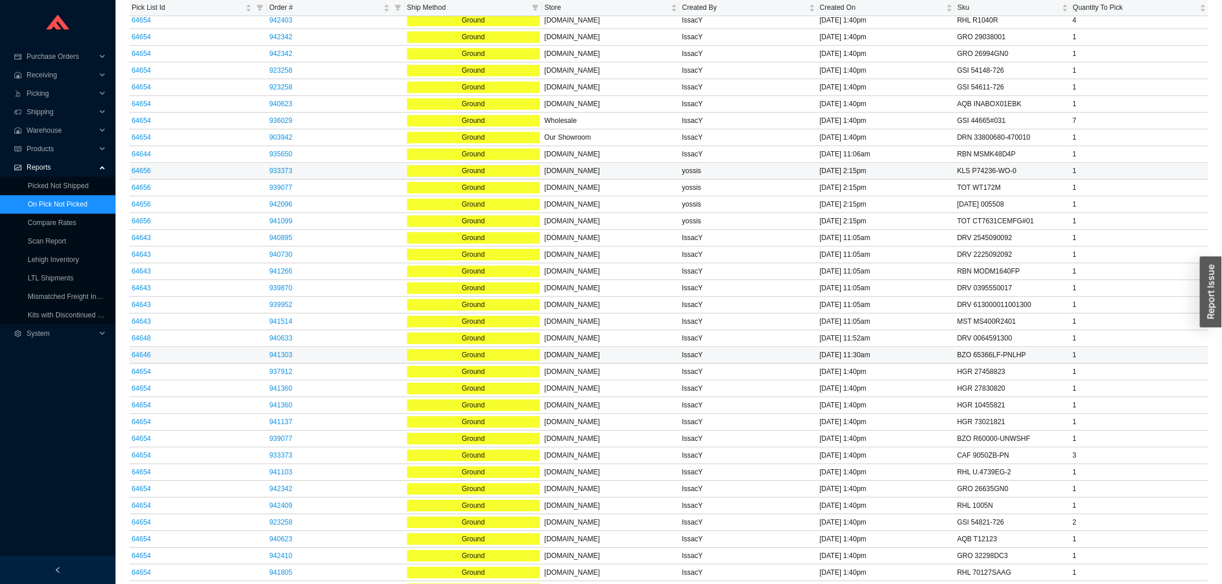
scroll to position [1205, 0]
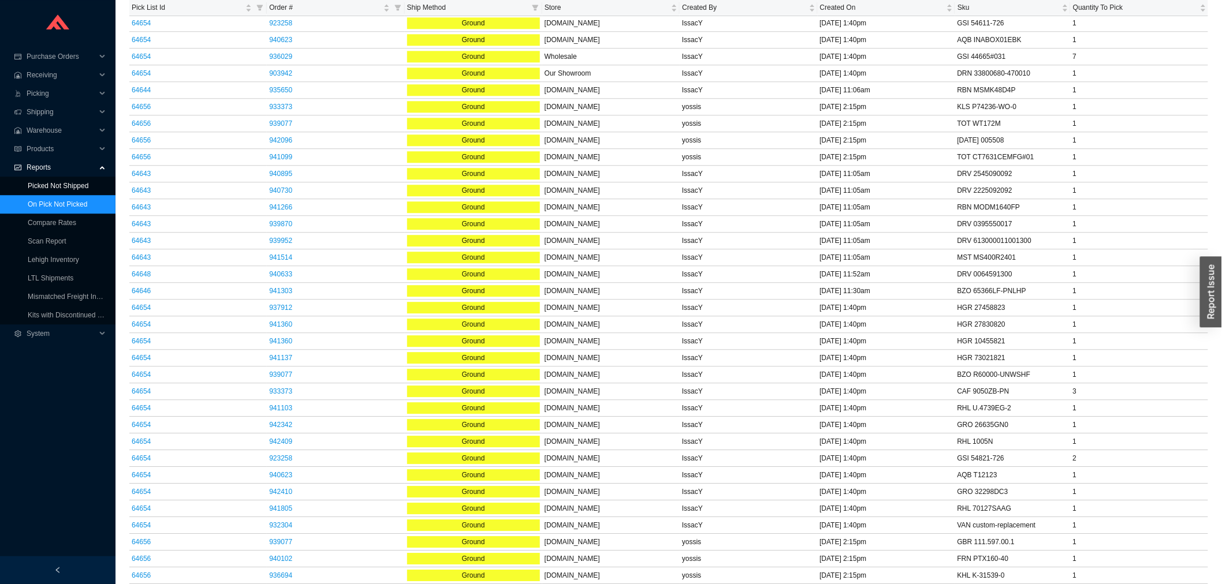
click at [55, 183] on link "Picked Not Shipped" at bounding box center [58, 186] width 61 height 8
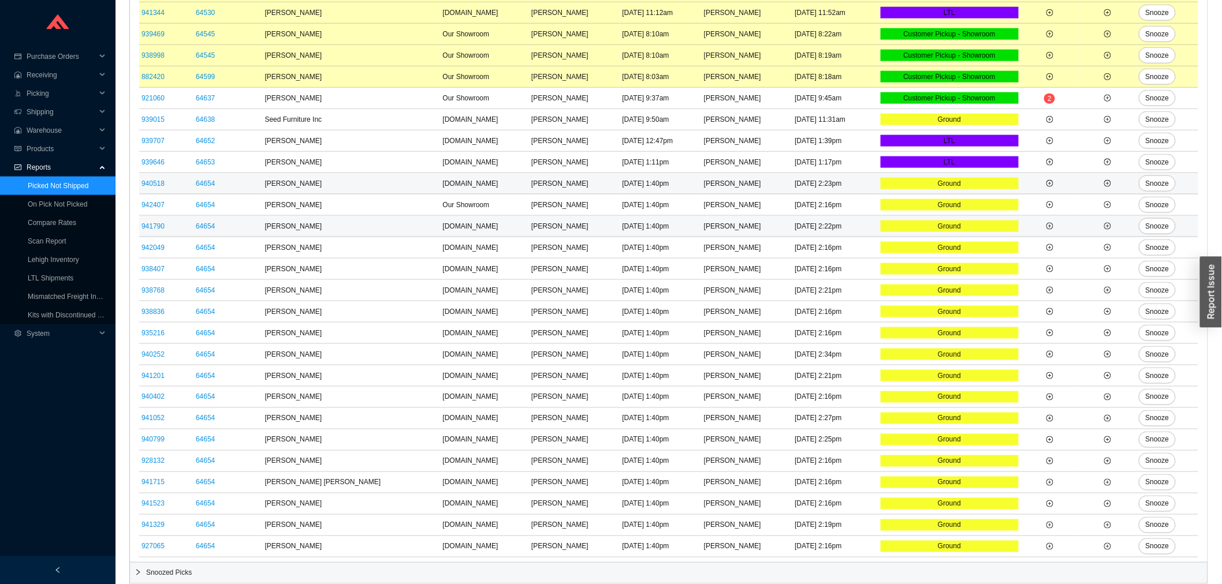
scroll to position [537, 0]
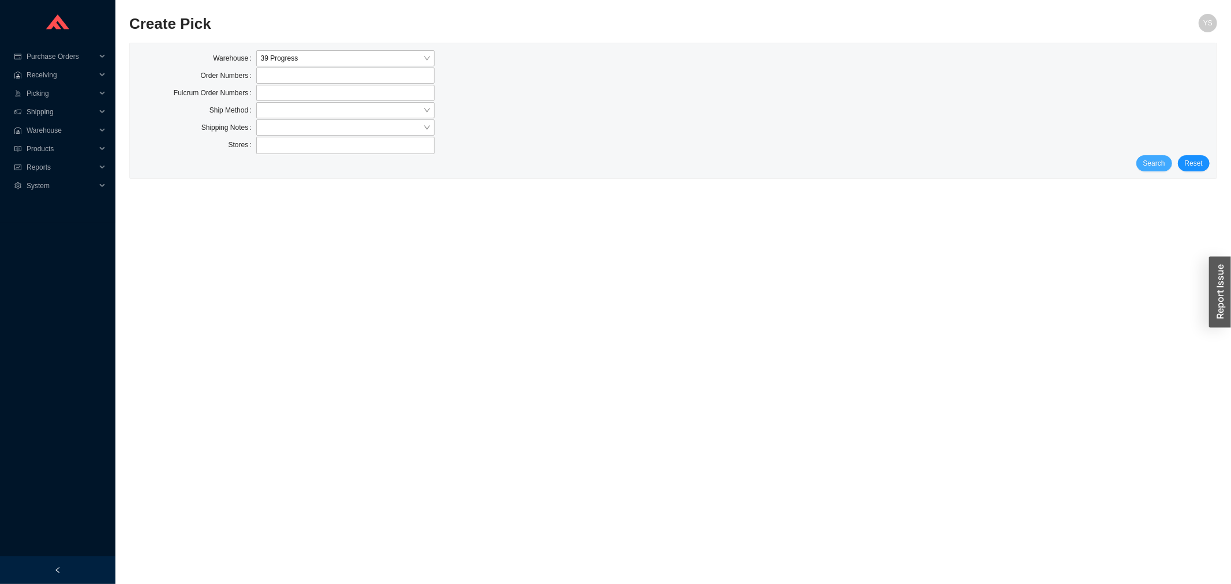
click at [1160, 159] on span "Search" at bounding box center [1155, 164] width 22 height 12
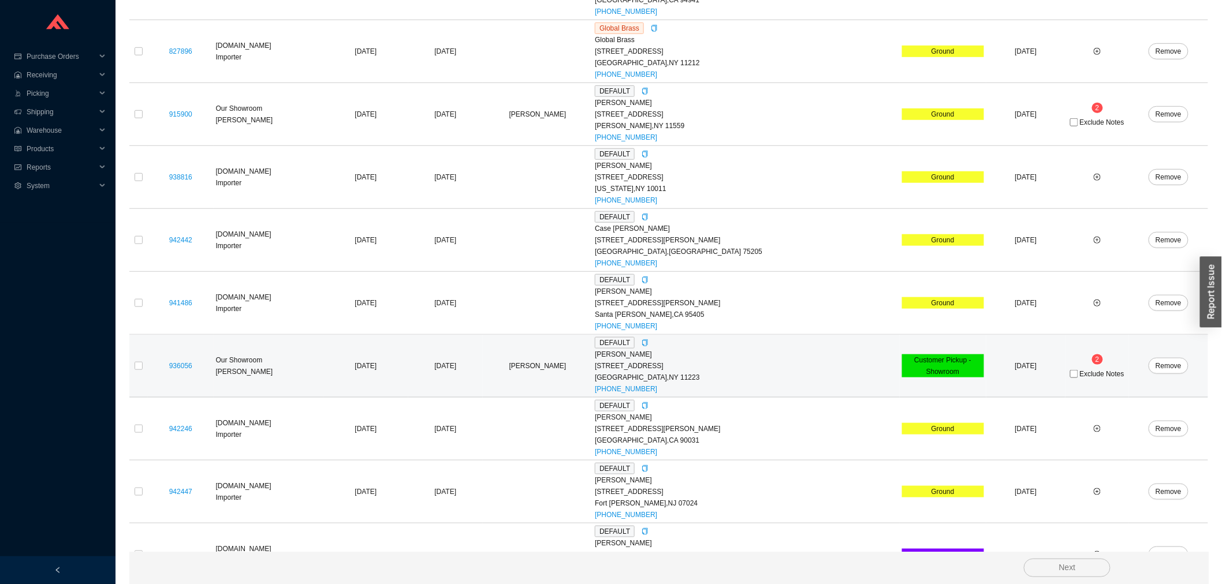
scroll to position [436, 0]
